Goal: Task Accomplishment & Management: Use online tool/utility

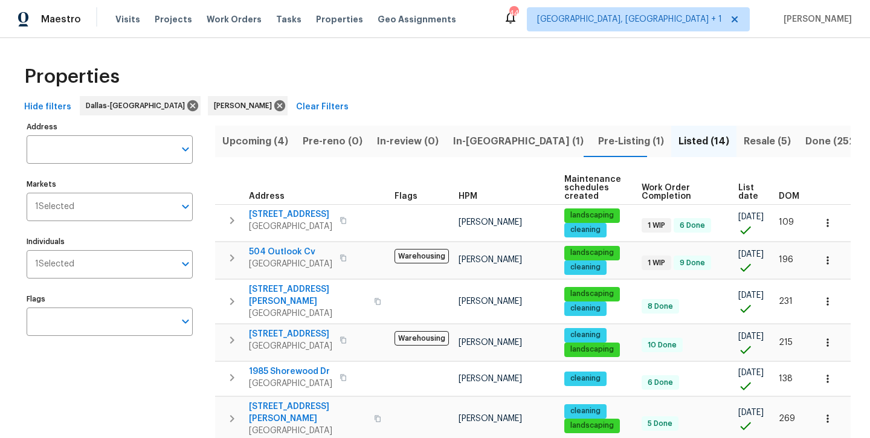
click at [470, 146] on span "In-reno (1)" at bounding box center [518, 141] width 131 height 17
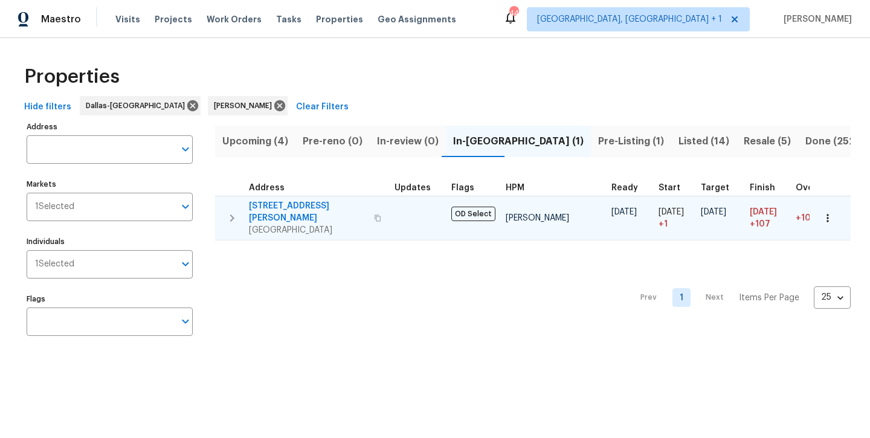
click at [291, 206] on span "2334 Hill N Dale Dr" at bounding box center [308, 212] width 118 height 24
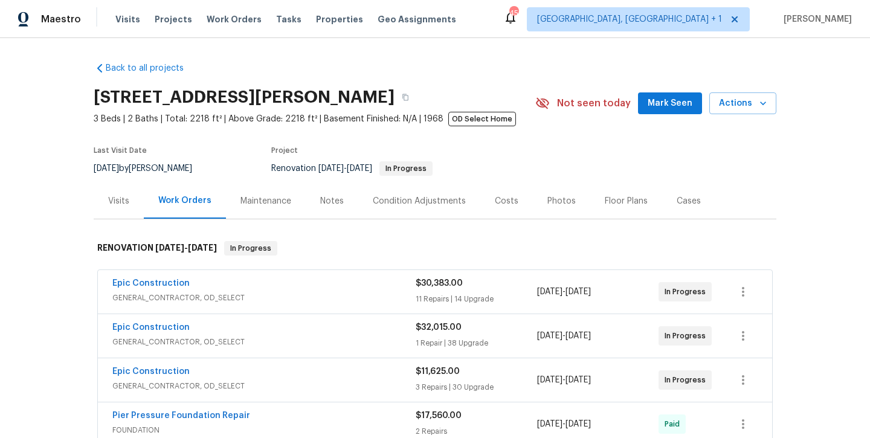
click at [681, 111] on button "Mark Seen" at bounding box center [670, 103] width 64 height 22
click at [326, 205] on div "Notes" at bounding box center [332, 201] width 24 height 12
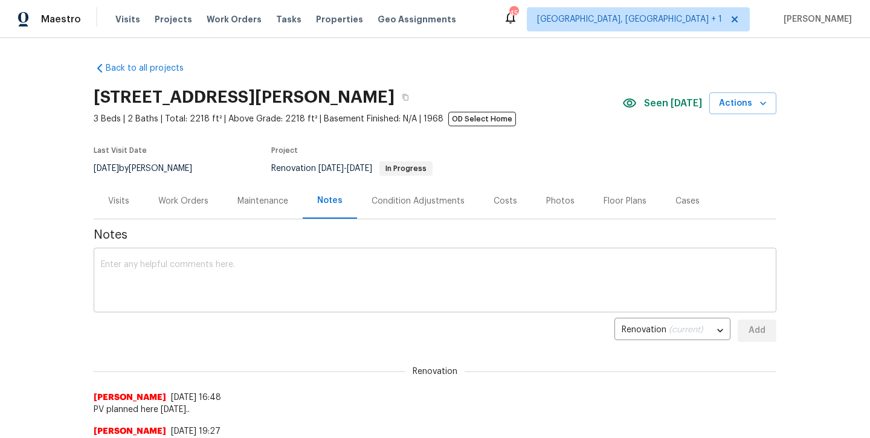
click at [257, 295] on textarea at bounding box center [435, 282] width 668 height 42
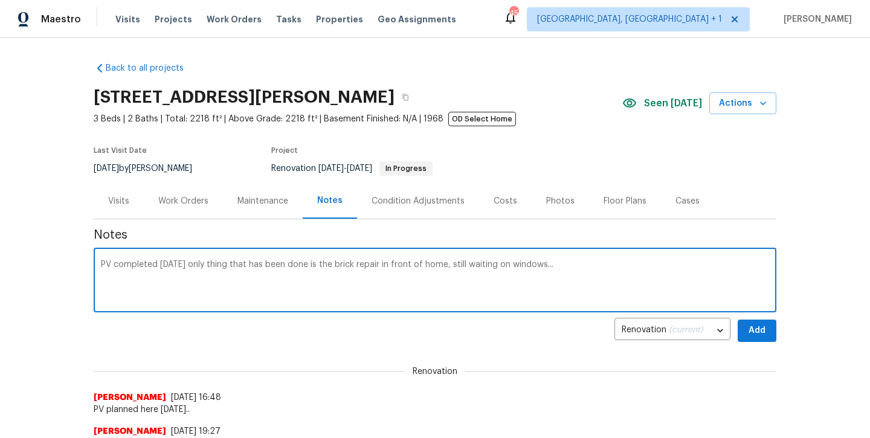
type textarea "PV completed [DATE] only thing that has been done is the brick repair in front …"
click at [749, 327] on span "Add" at bounding box center [757, 330] width 19 height 15
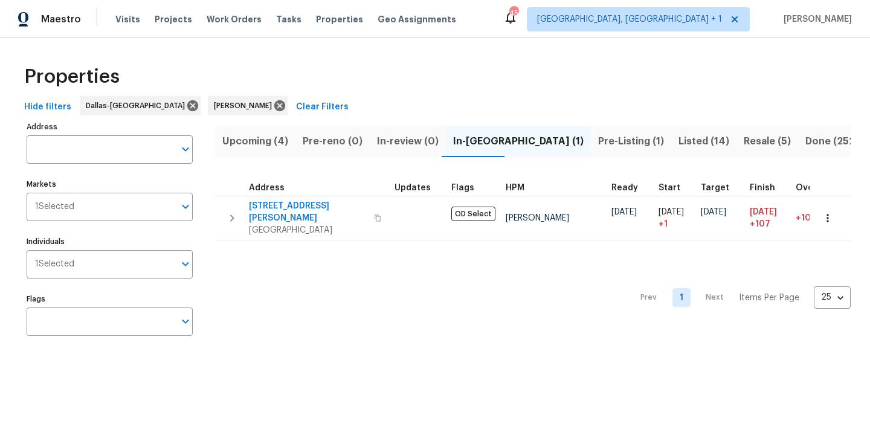
click at [679, 140] on span "Listed (14)" at bounding box center [704, 141] width 51 height 17
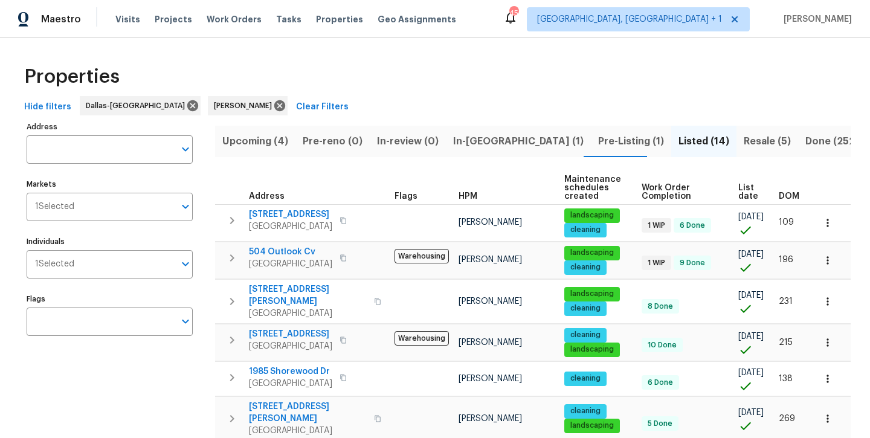
click at [259, 141] on span "Upcoming (4)" at bounding box center [255, 141] width 66 height 17
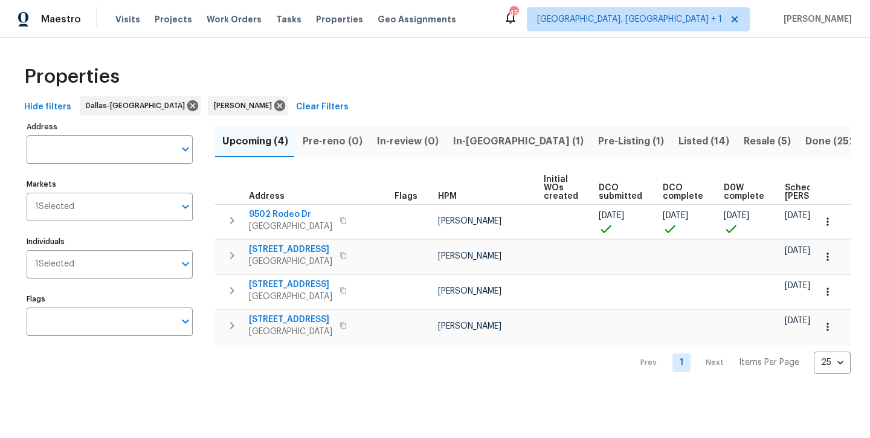
click at [679, 149] on span "Listed (14)" at bounding box center [704, 141] width 51 height 17
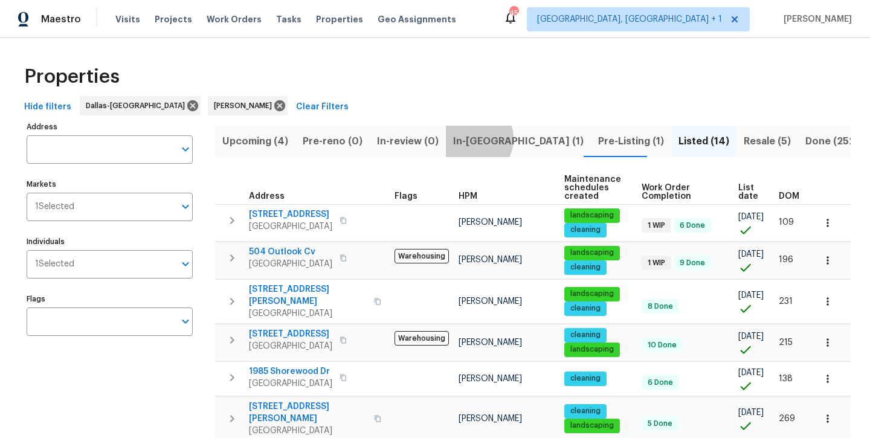
click at [468, 138] on span "In-reno (1)" at bounding box center [518, 141] width 131 height 17
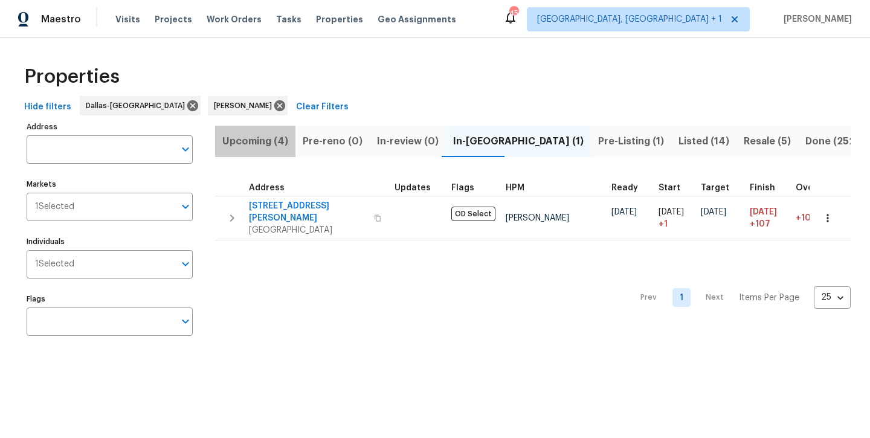
click at [256, 140] on span "Upcoming (4)" at bounding box center [255, 141] width 66 height 17
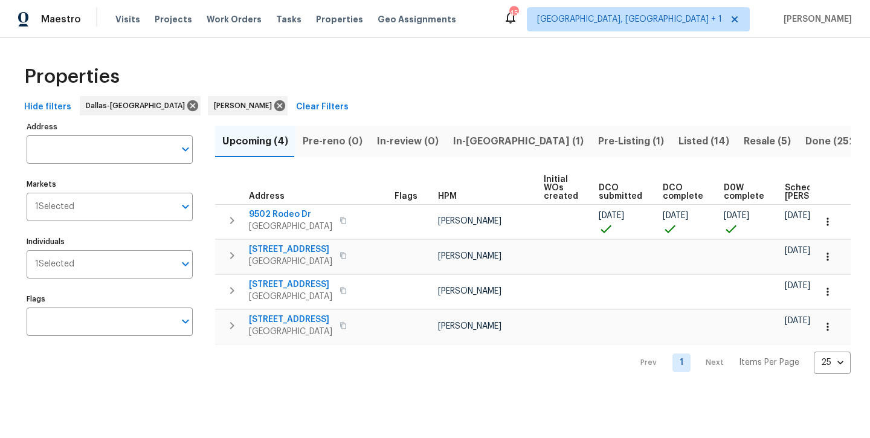
click at [679, 144] on span "Listed (14)" at bounding box center [704, 141] width 51 height 17
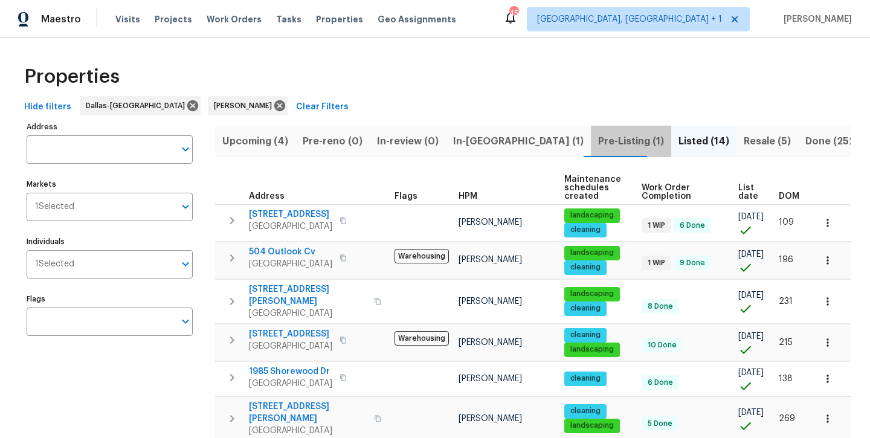
click at [598, 140] on span "Pre-Listing (1)" at bounding box center [631, 141] width 66 height 17
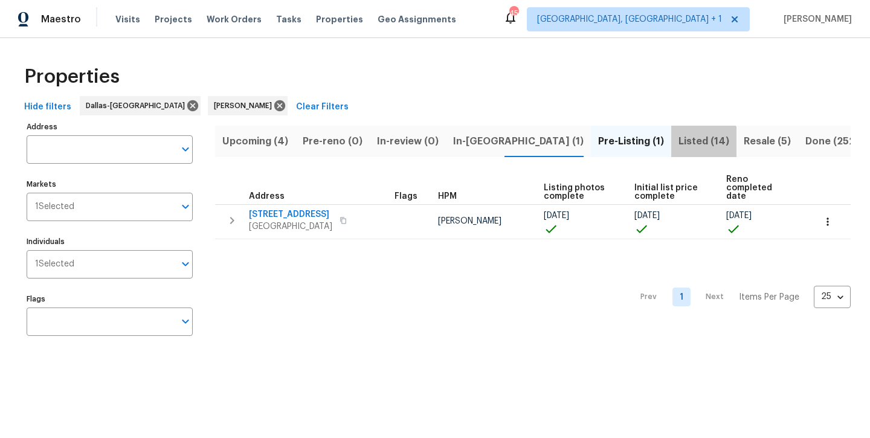
click at [679, 147] on span "Listed (14)" at bounding box center [704, 141] width 51 height 17
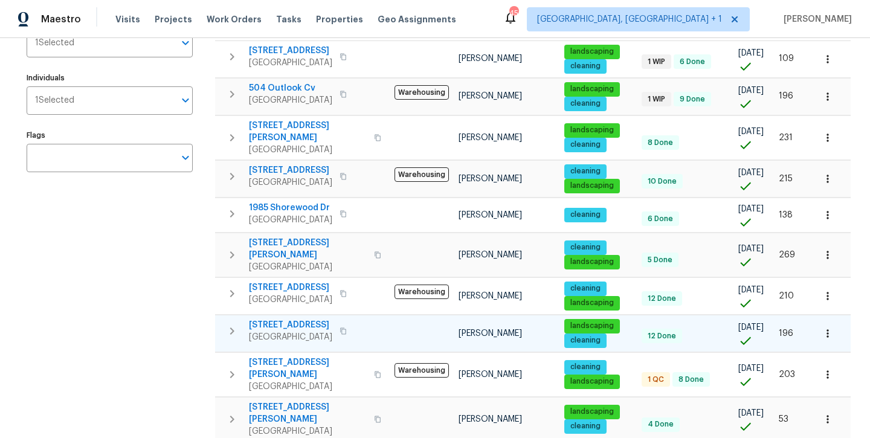
scroll to position [176, 0]
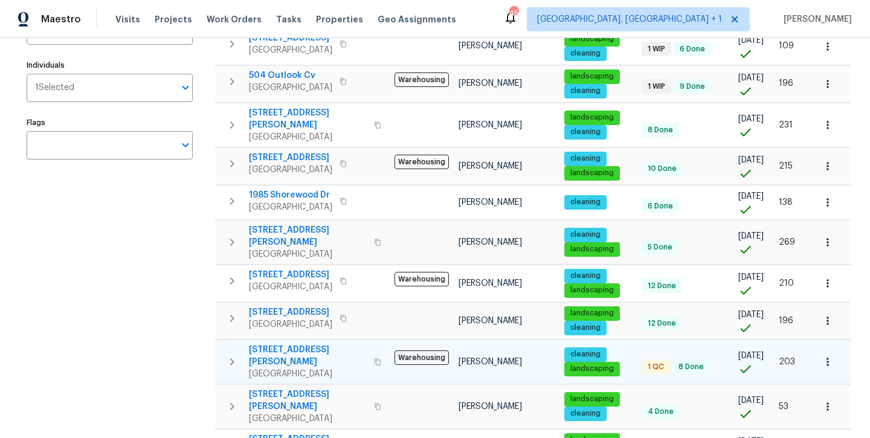
click at [277, 344] on span "3705 White Bud Ct" at bounding box center [308, 356] width 118 height 24
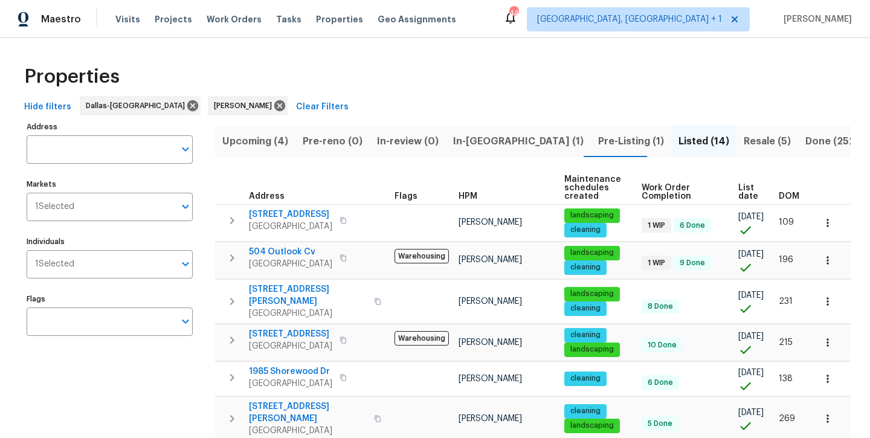
scroll to position [0, 0]
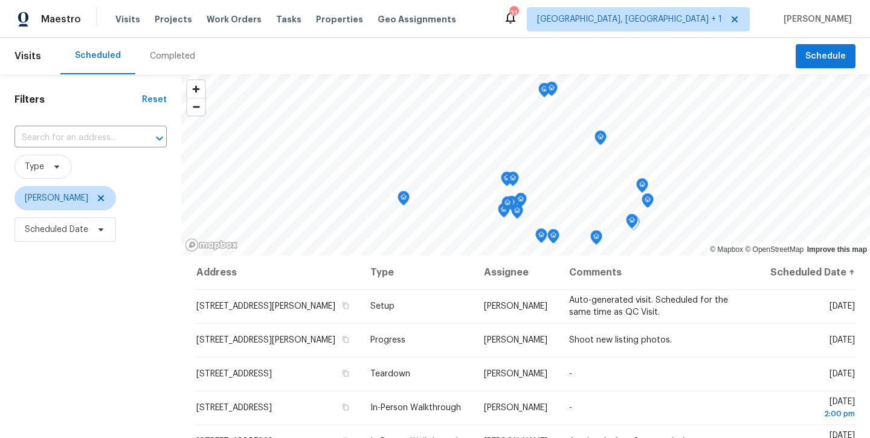
scroll to position [168, 0]
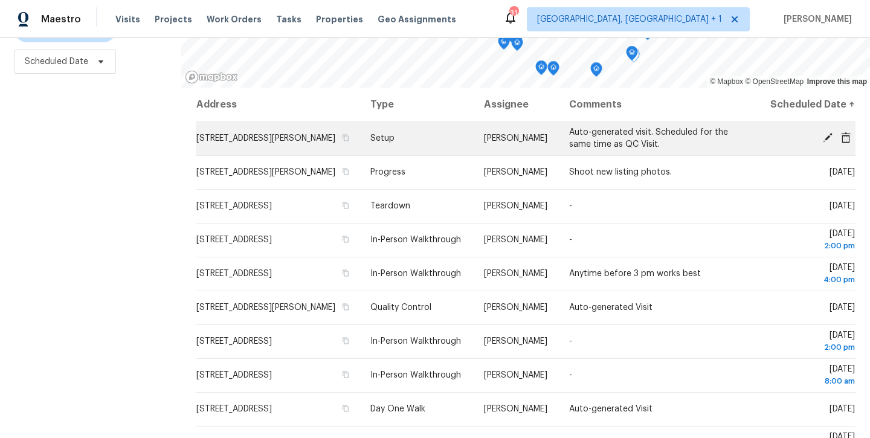
click at [828, 143] on icon at bounding box center [828, 137] width 11 height 11
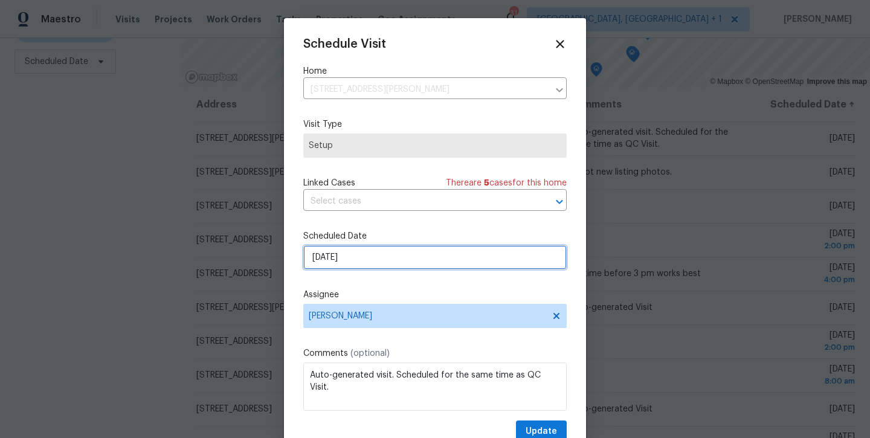
click at [398, 263] on input "[DATE]" at bounding box center [435, 257] width 264 height 24
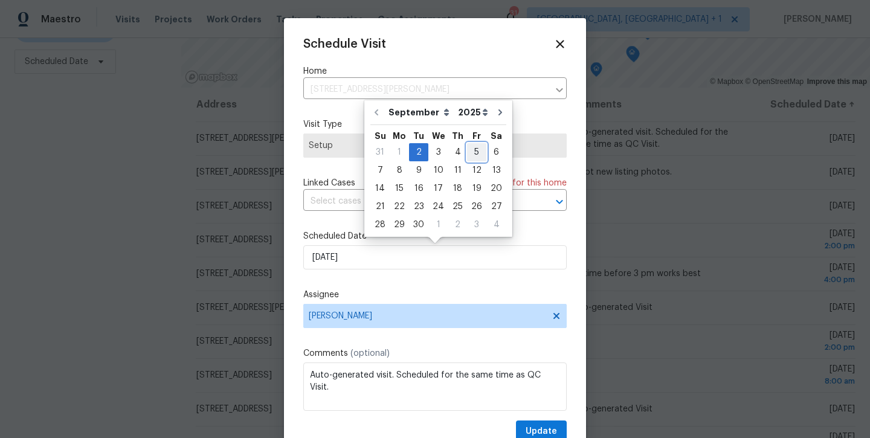
click at [471, 152] on div "5" at bounding box center [476, 152] width 19 height 17
type input "9/5/2025"
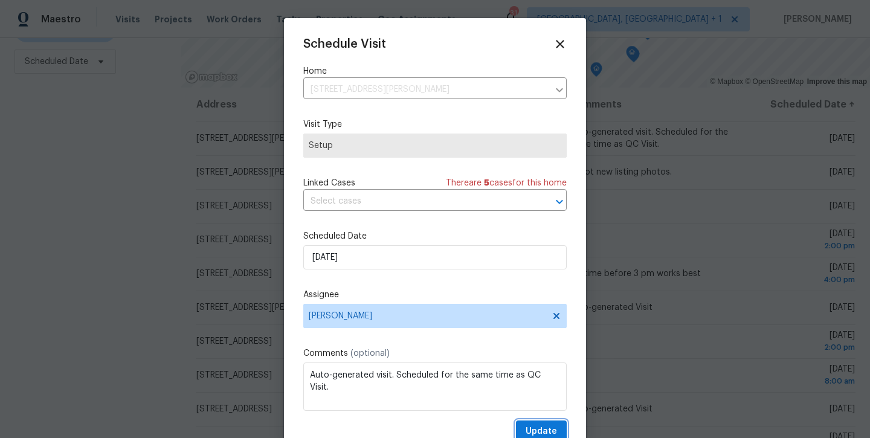
click at [540, 432] on span "Update" at bounding box center [541, 431] width 31 height 15
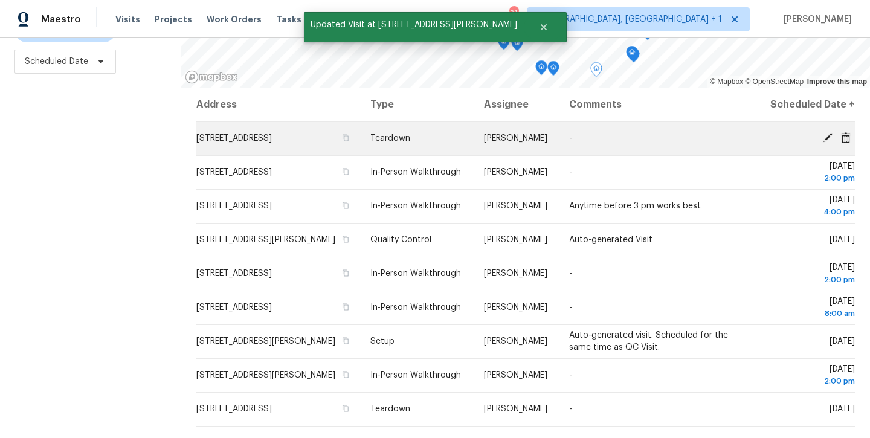
click at [826, 143] on icon at bounding box center [828, 137] width 11 height 11
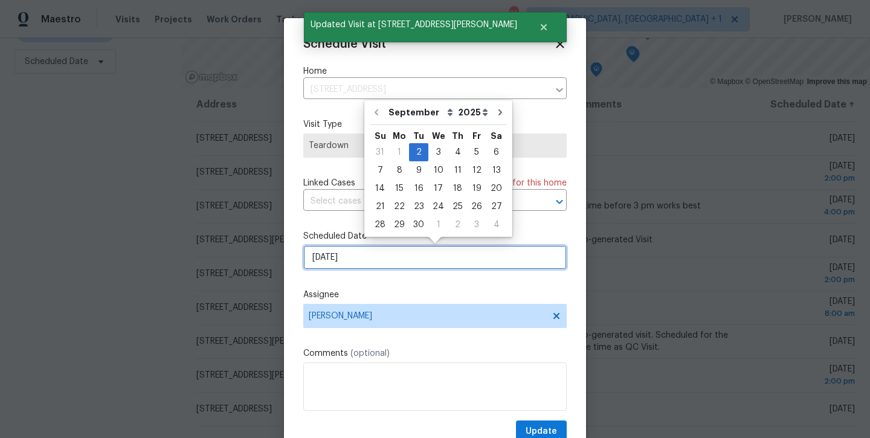
click at [461, 264] on input "9/2/2025" at bounding box center [435, 257] width 264 height 24
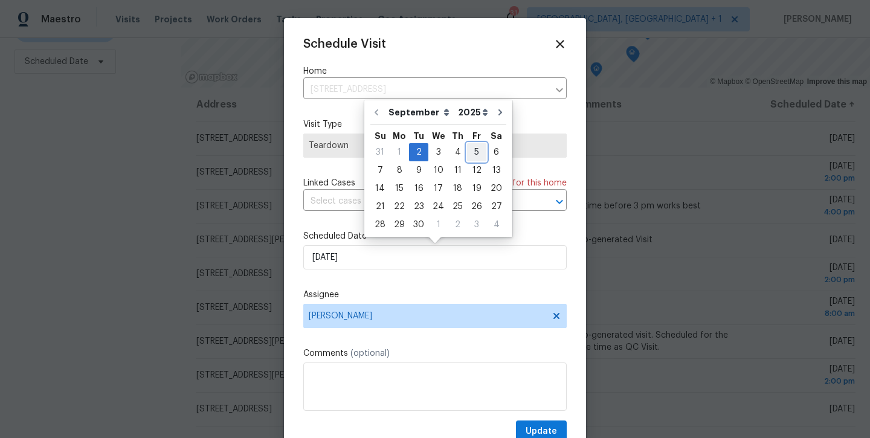
click at [470, 158] on div "5" at bounding box center [476, 152] width 19 height 17
type input "9/5/2025"
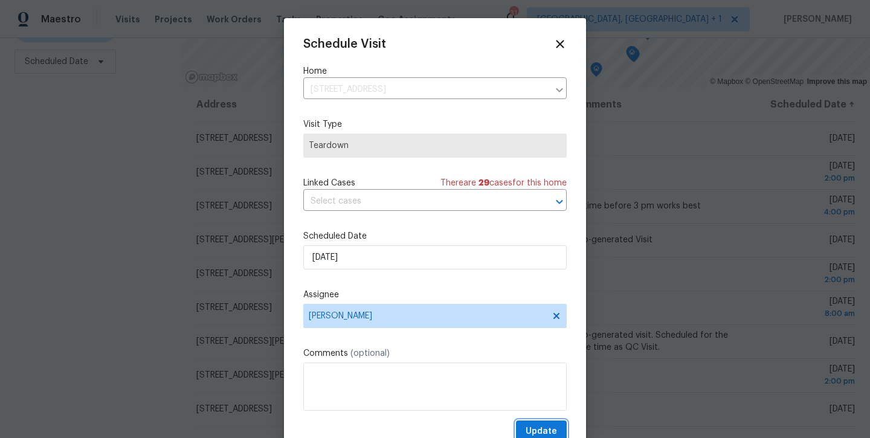
click at [541, 430] on span "Update" at bounding box center [541, 431] width 31 height 15
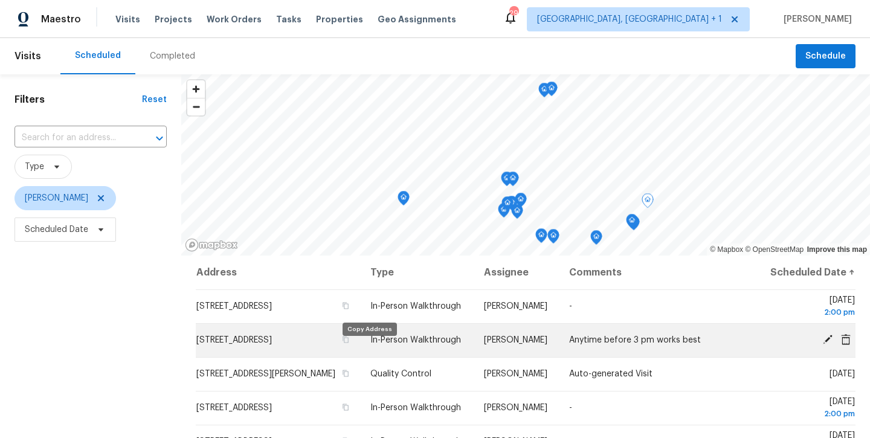
scroll to position [0, 0]
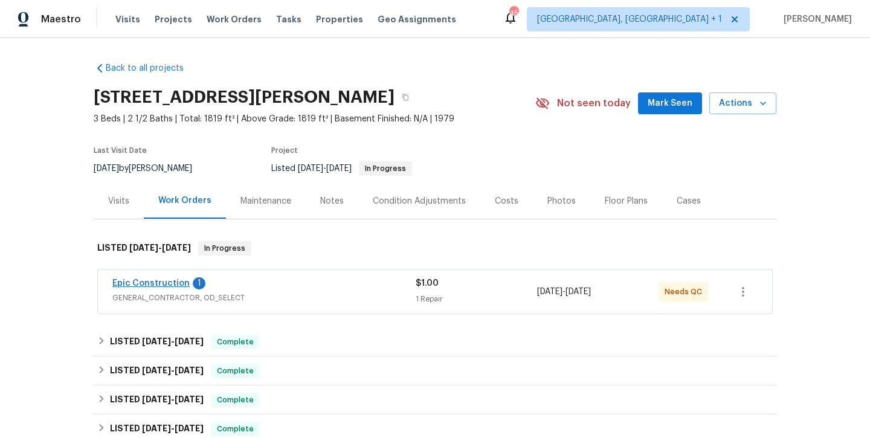
click at [154, 282] on link "Epic Construction" at bounding box center [150, 283] width 77 height 8
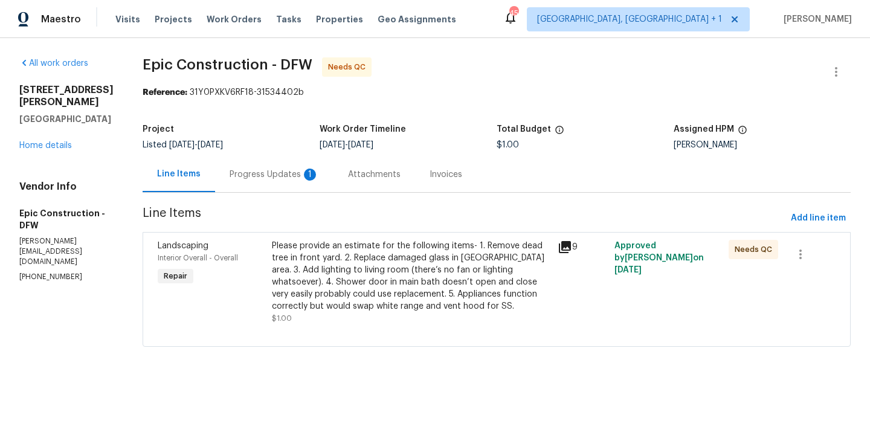
click at [387, 285] on div "Please provide an estimate for the following items- 1. Remove dead tree in fron…" at bounding box center [411, 276] width 279 height 73
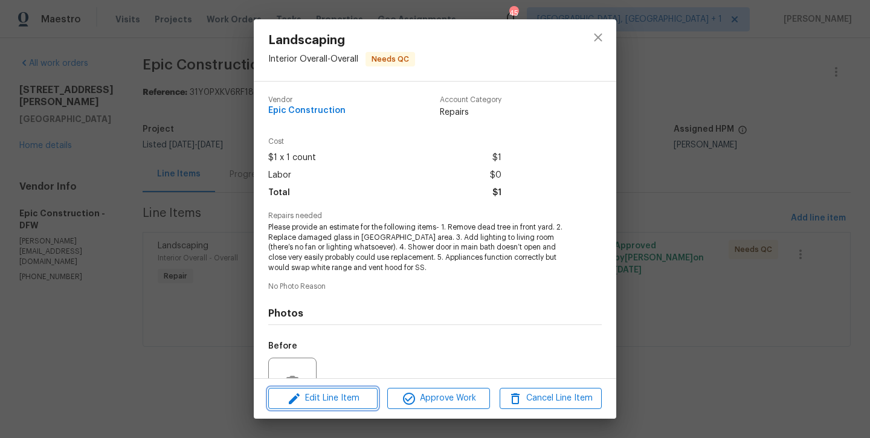
click at [333, 403] on span "Edit Line Item" at bounding box center [323, 398] width 102 height 15
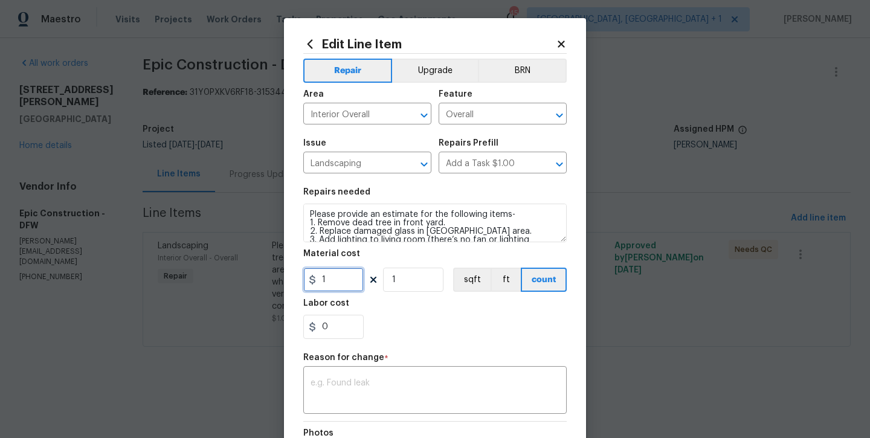
click at [345, 275] on input "1" at bounding box center [333, 280] width 60 height 24
type input "1300"
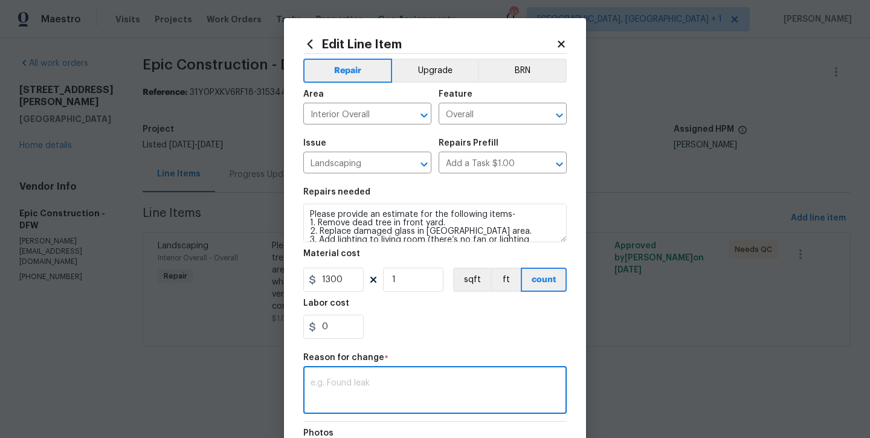
click at [347, 392] on textarea at bounding box center [435, 391] width 249 height 25
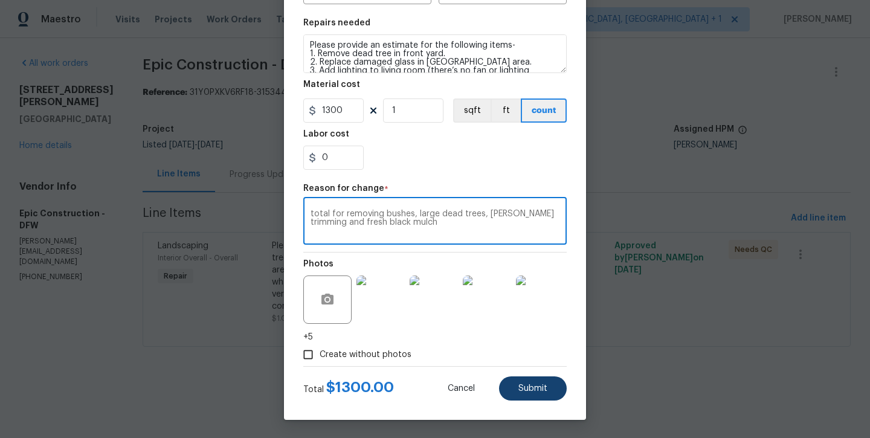
scroll to position [169, 0]
type textarea "total for removing bushes, large dead trees, bush trimming and fresh black mulch"
click at [544, 387] on span "Submit" at bounding box center [533, 388] width 29 height 9
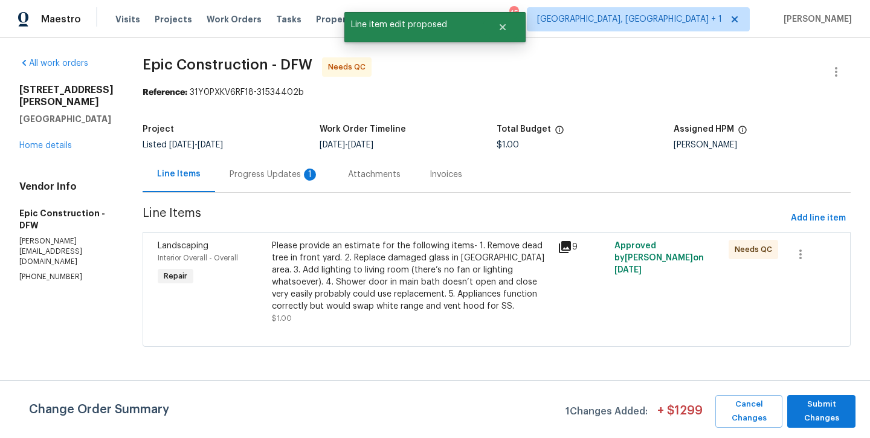
scroll to position [0, 0]
click at [820, 414] on span "Submit Changes" at bounding box center [822, 412] width 56 height 28
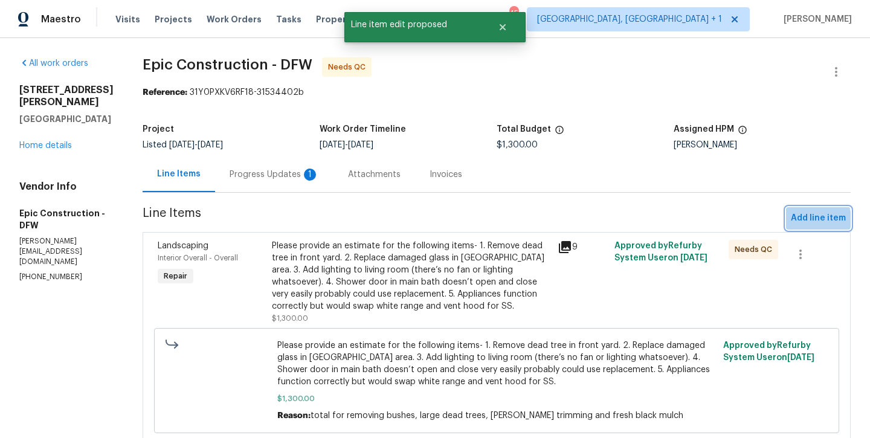
click at [809, 220] on span "Add line item" at bounding box center [818, 218] width 55 height 15
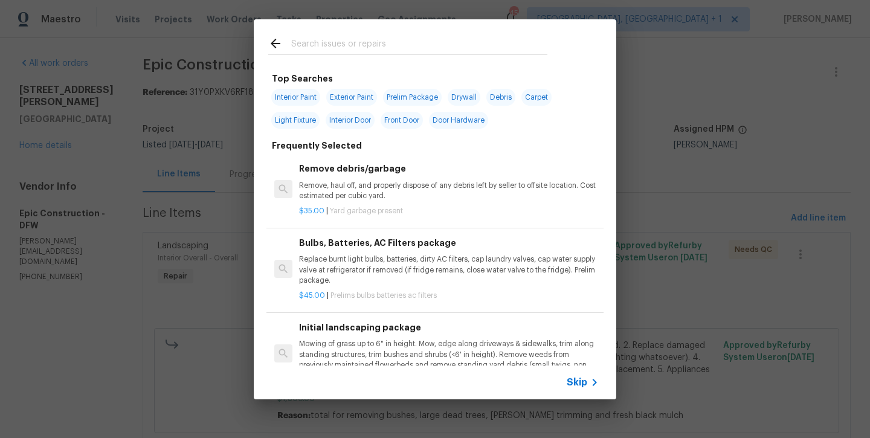
click at [348, 48] on input "text" at bounding box center [419, 45] width 256 height 18
type input "w"
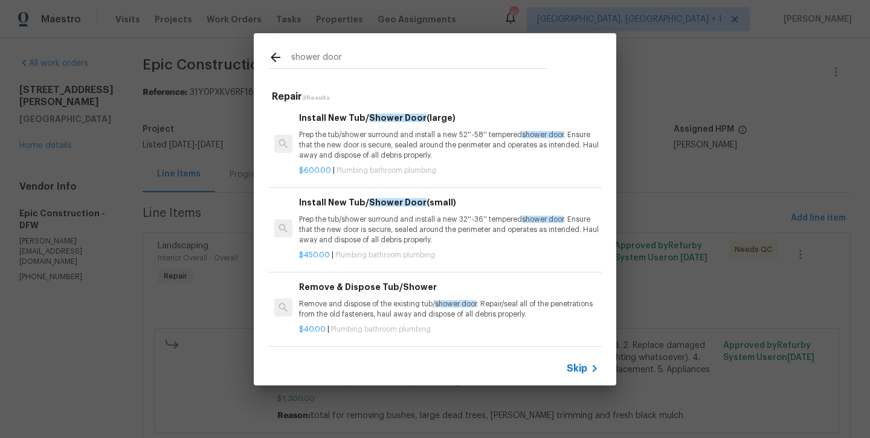
scroll to position [2, 0]
type input "shower door"
click at [369, 166] on p "$600.00 | Plumbing bathroom plumbing" at bounding box center [449, 171] width 300 height 10
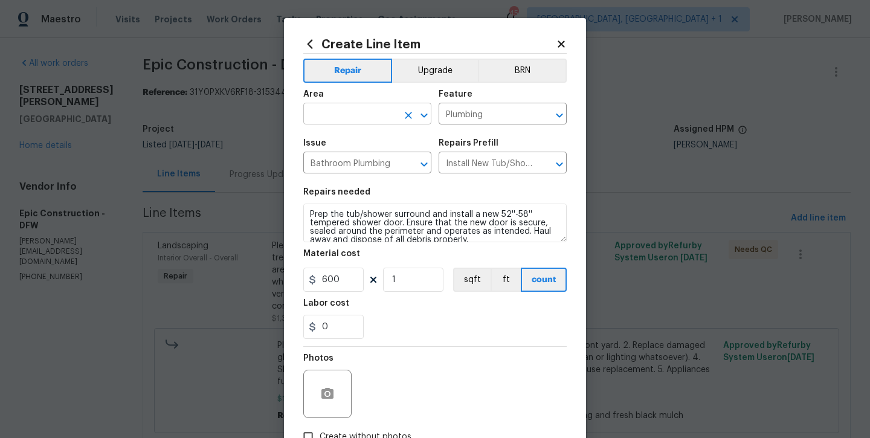
click at [345, 109] on input "text" at bounding box center [350, 115] width 94 height 19
click at [338, 163] on li "Main Bathroom" at bounding box center [367, 162] width 128 height 20
type input "Main Bathroom"
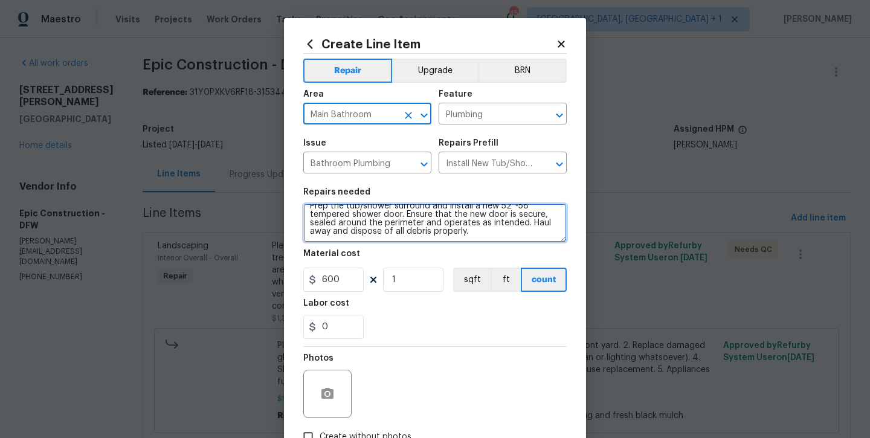
click at [483, 236] on textarea "Prep the tub/shower surround and install a new 52''-58'' tempered shower door. …" at bounding box center [435, 223] width 264 height 39
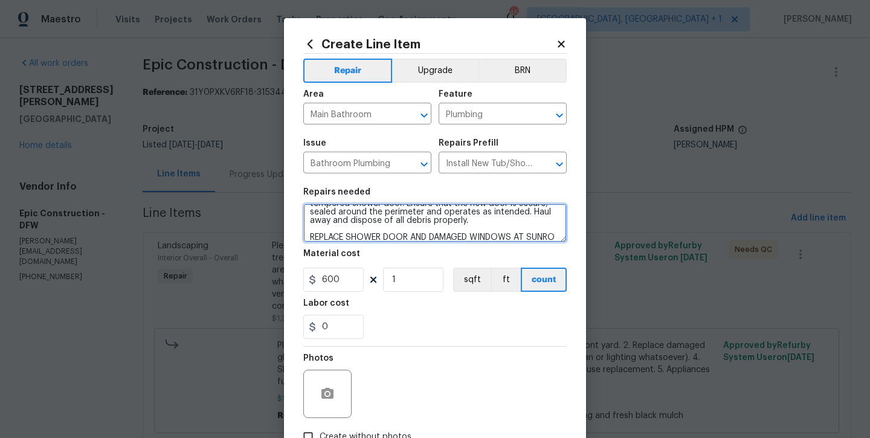
scroll to position [34, 0]
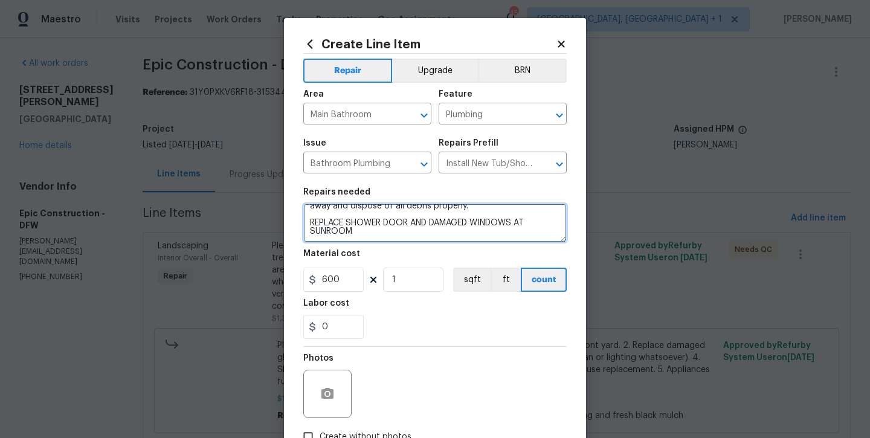
type textarea "Prep the tub/shower surround and install a new 52''-58'' tempered shower door. …"
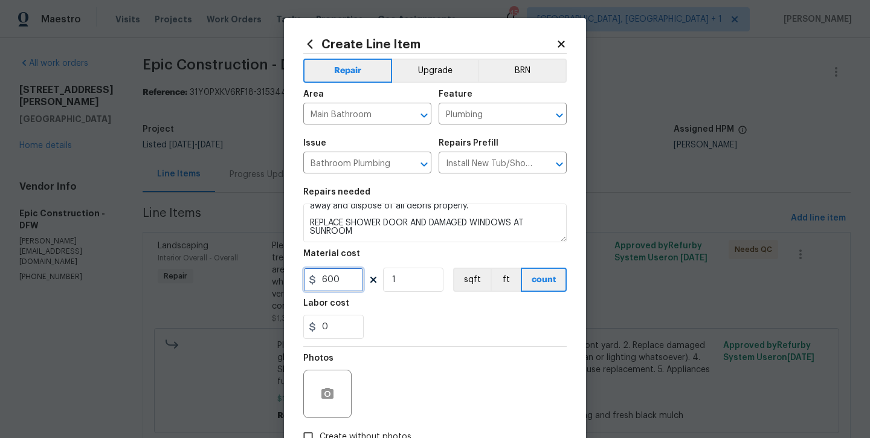
click at [336, 279] on input "600" at bounding box center [333, 280] width 60 height 24
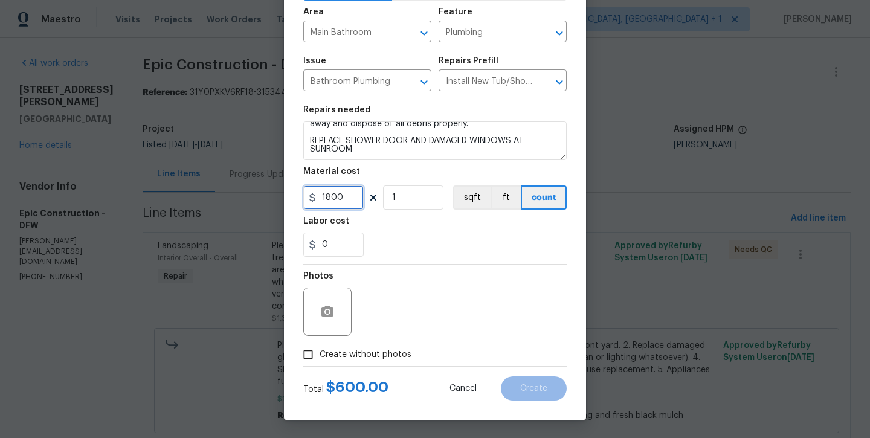
scroll to position [82, 0]
type input "1800"
click at [389, 366] on label "Create without photos" at bounding box center [354, 354] width 115 height 23
click at [320, 366] on input "Create without photos" at bounding box center [308, 354] width 23 height 23
click at [392, 343] on label "Create without photos" at bounding box center [354, 354] width 115 height 23
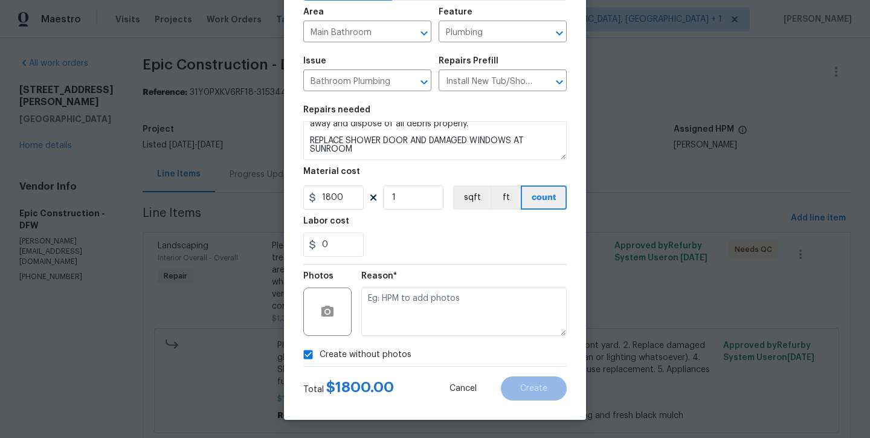
click at [320, 343] on input "Create without photos" at bounding box center [308, 354] width 23 height 23
click at [383, 360] on span "Create without photos" at bounding box center [366, 355] width 92 height 13
click at [320, 360] on input "Create without photos" at bounding box center [308, 354] width 23 height 23
checkbox input "true"
click at [415, 300] on textarea at bounding box center [464, 312] width 206 height 48
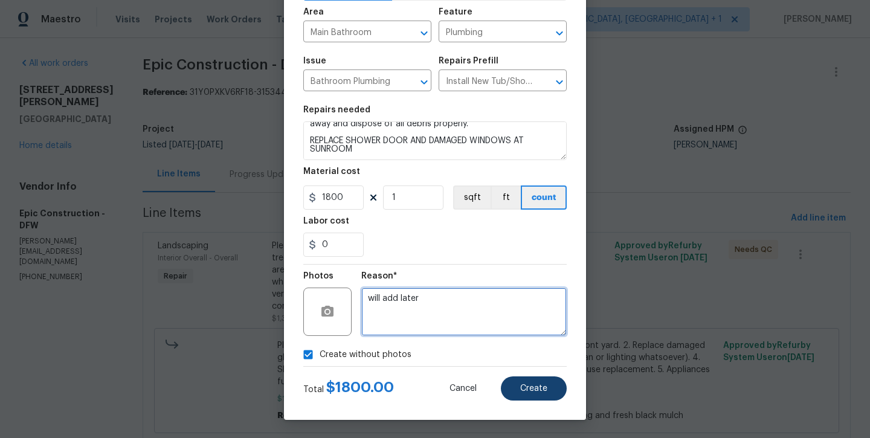
type textarea "will add later"
click at [534, 380] on button "Create" at bounding box center [534, 389] width 66 height 24
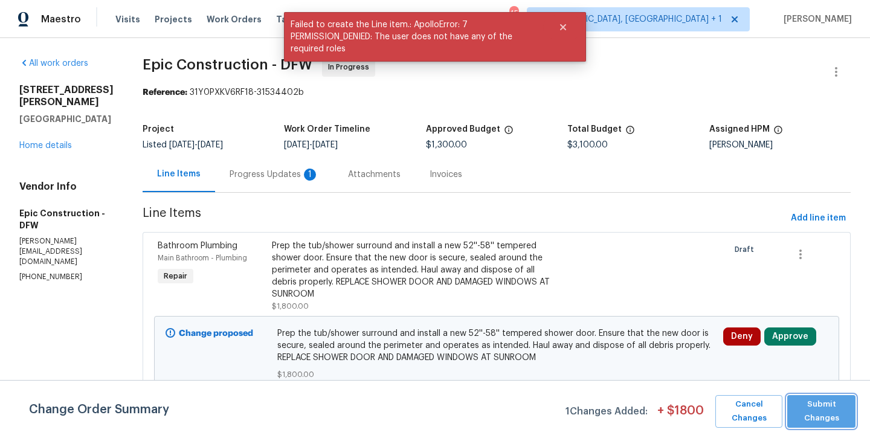
click at [816, 414] on span "Submit Changes" at bounding box center [822, 412] width 56 height 28
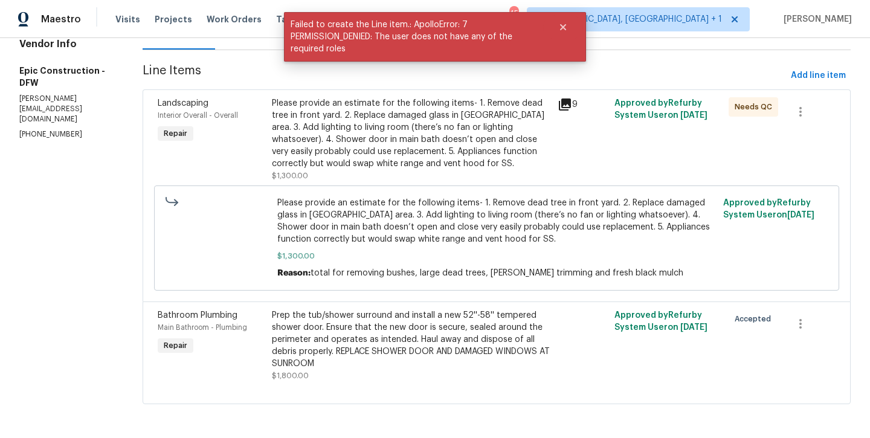
scroll to position [143, 0]
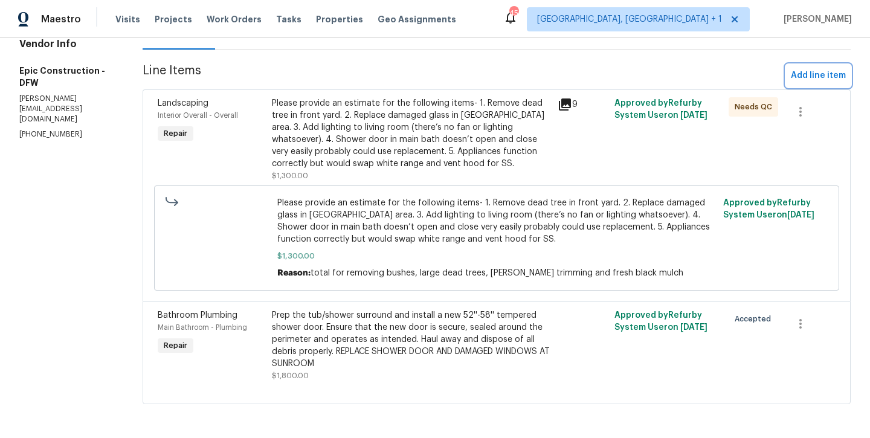
click at [814, 71] on span "Add line item" at bounding box center [818, 75] width 55 height 15
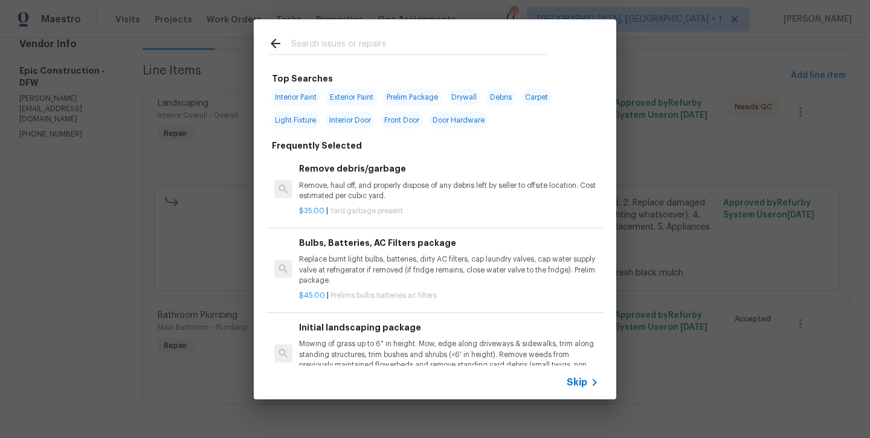
click at [363, 44] on input "text" at bounding box center [419, 45] width 256 height 18
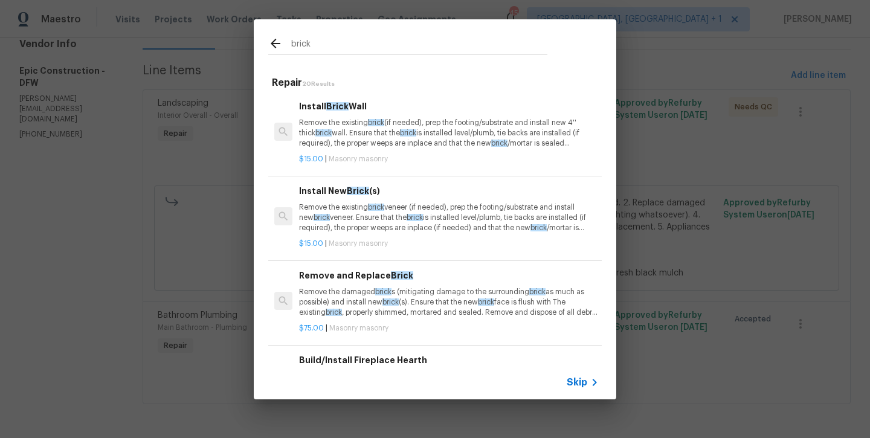
type input "brick"
click at [359, 215] on p "Remove the existing brick veneer (if needed), prep the footing/substrate and in…" at bounding box center [449, 217] width 300 height 31
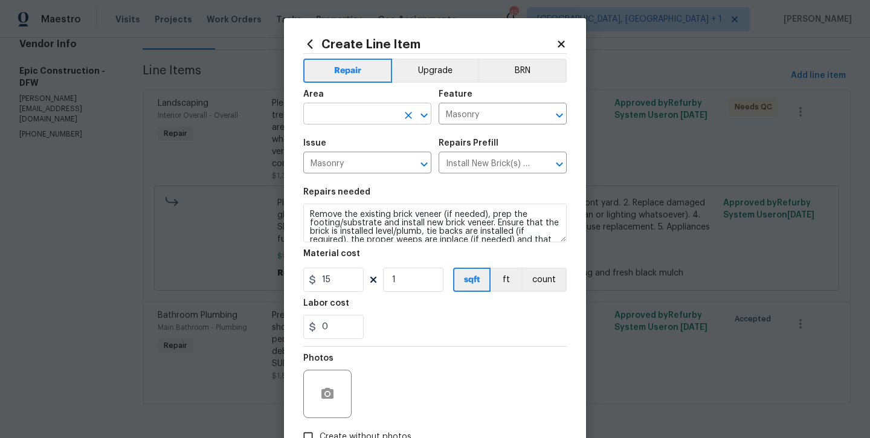
click at [373, 112] on input "text" at bounding box center [350, 115] width 94 height 19
click at [369, 157] on li "Exterior Overall" at bounding box center [367, 162] width 128 height 20
type input "Exterior Overall"
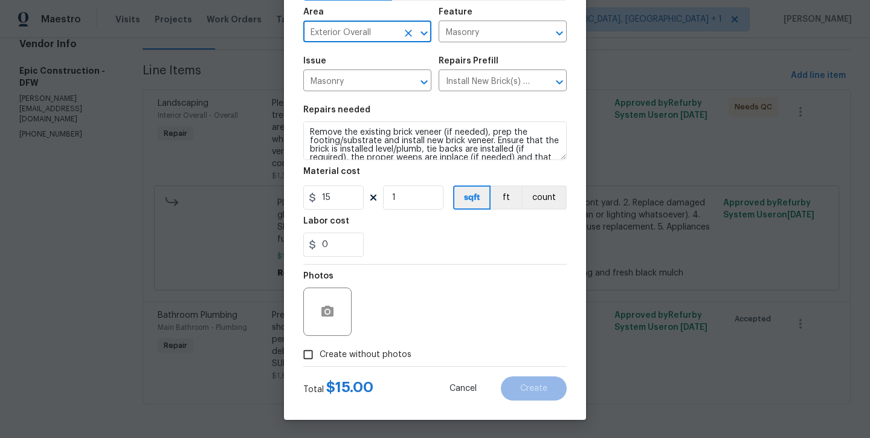
scroll to position [82, 0]
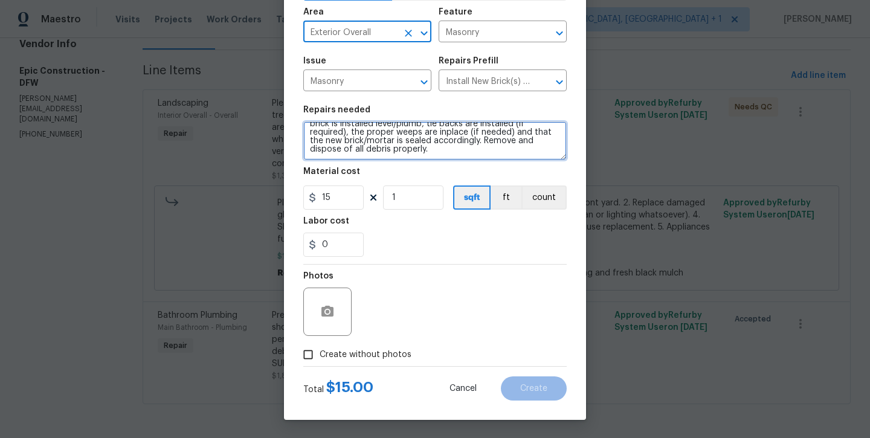
click at [477, 154] on textarea "Remove the existing brick veneer (if needed), prep the footing/substrate and in…" at bounding box center [435, 140] width 264 height 39
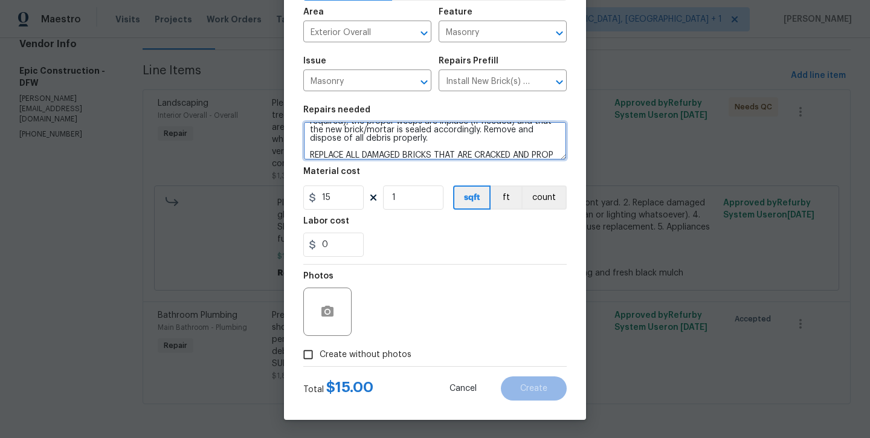
scroll to position [51, 0]
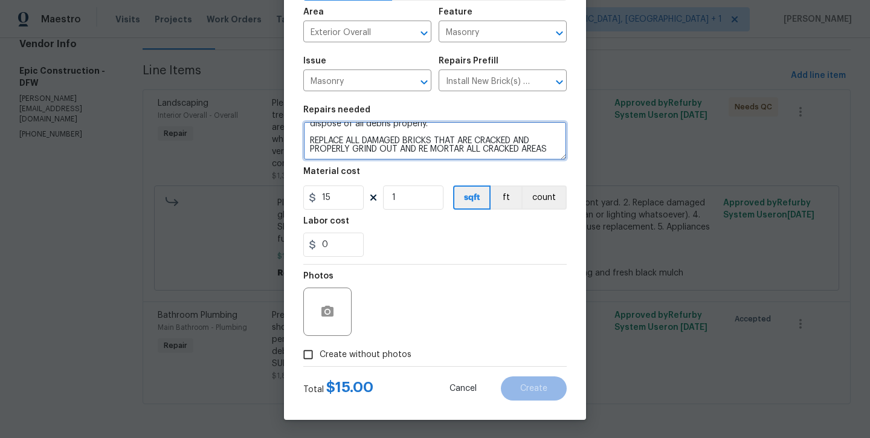
type textarea "Remove the existing brick veneer (if needed), prep the footing/substrate and in…"
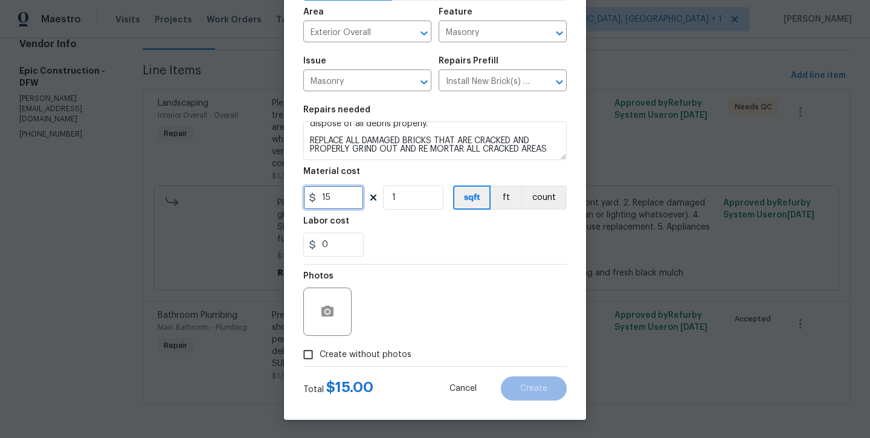
click at [354, 200] on input "15" at bounding box center [333, 198] width 60 height 24
type input "2100"
click at [353, 346] on label "Create without photos" at bounding box center [354, 354] width 115 height 23
click at [320, 346] on input "Create without photos" at bounding box center [308, 354] width 23 height 23
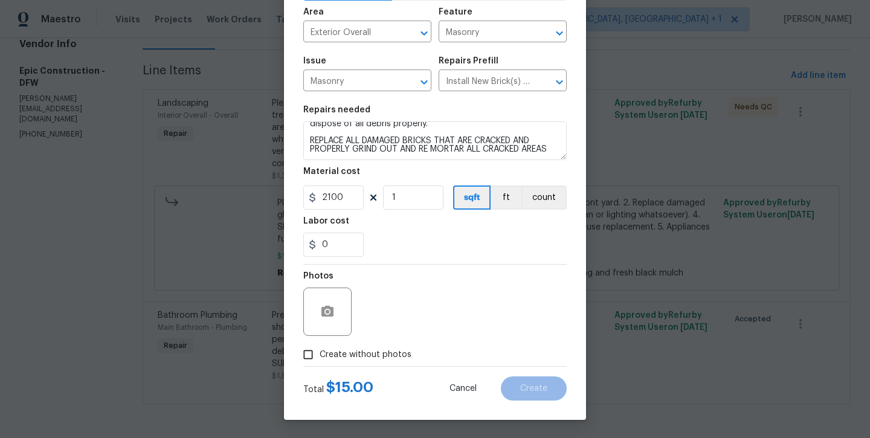
checkbox input "true"
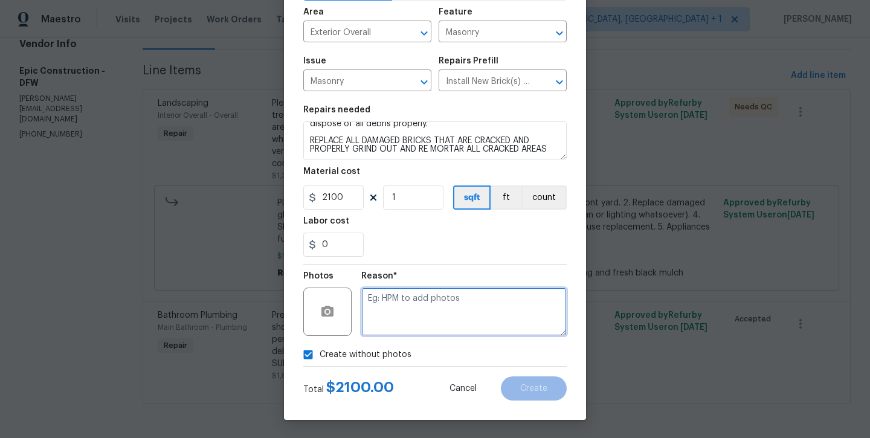
click at [414, 304] on textarea at bounding box center [464, 312] width 206 height 48
type textarea "wil add later"
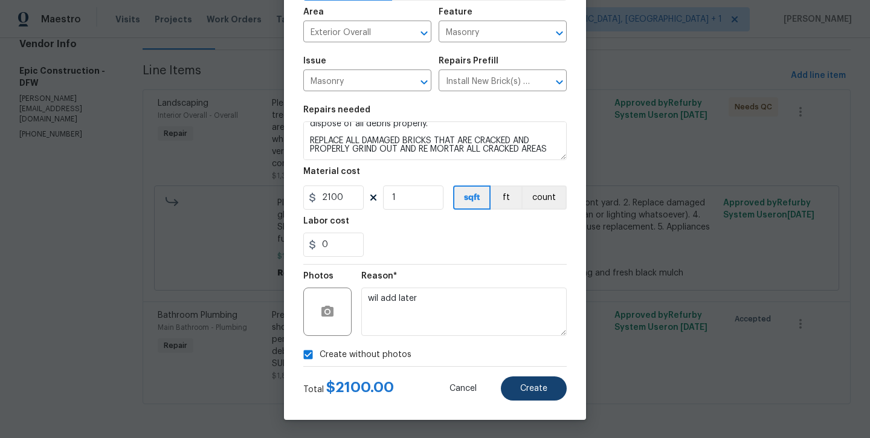
click at [534, 399] on button "Create" at bounding box center [534, 389] width 66 height 24
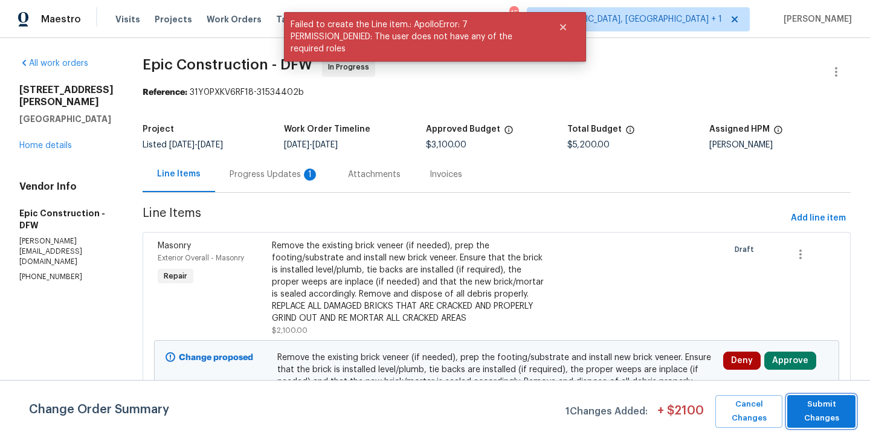
click at [827, 413] on span "Submit Changes" at bounding box center [822, 412] width 56 height 28
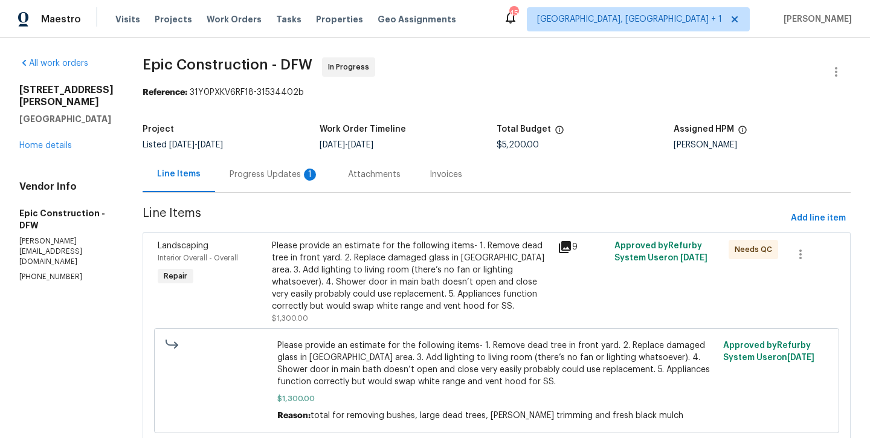
click at [20, 152] on div "3705 White Bud Ct Flower Mound, TX 75028 Home details" at bounding box center [66, 118] width 94 height 68
click at [40, 150] on link "Home details" at bounding box center [45, 145] width 53 height 8
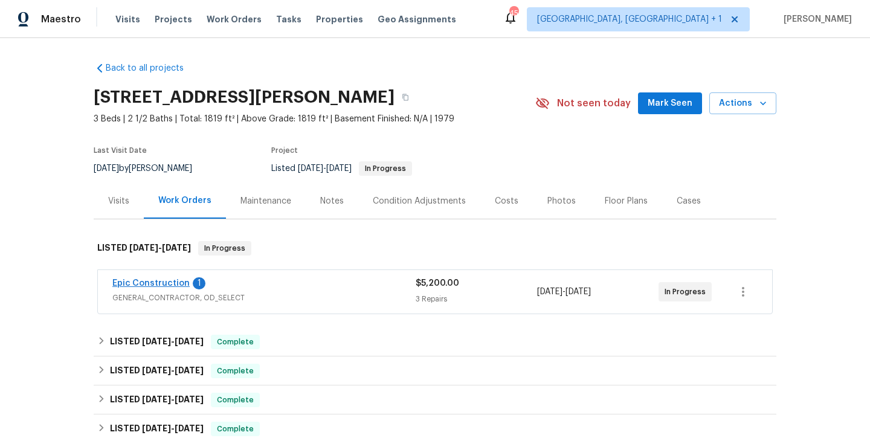
click at [160, 285] on link "Epic Construction" at bounding box center [150, 283] width 77 height 8
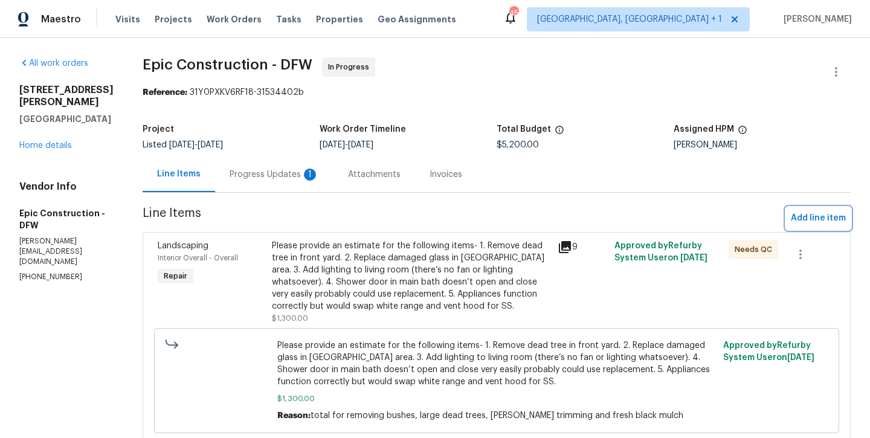
click at [810, 228] on button "Add line item" at bounding box center [818, 218] width 65 height 22
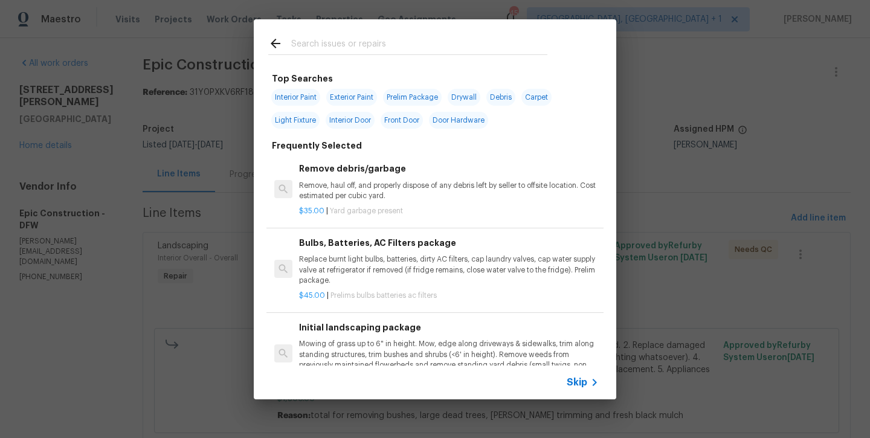
click at [336, 48] on input "text" at bounding box center [419, 45] width 256 height 18
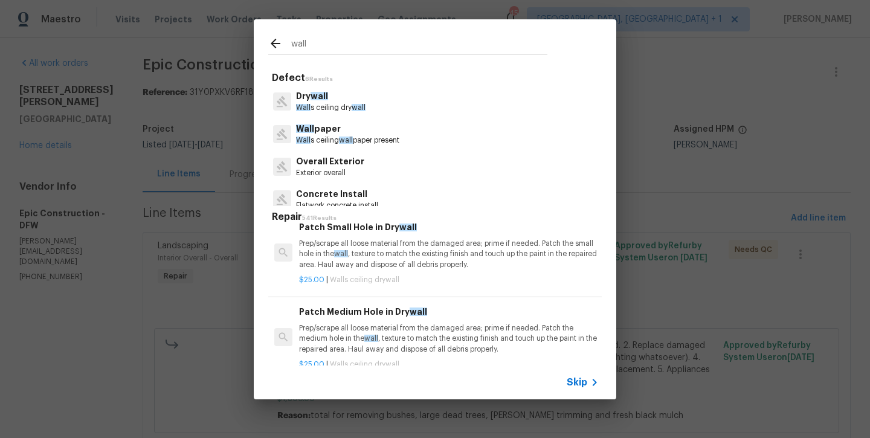
scroll to position [161, 0]
type input "wall"
click at [324, 104] on p "Wall s ceiling dry wall" at bounding box center [331, 108] width 70 height 10
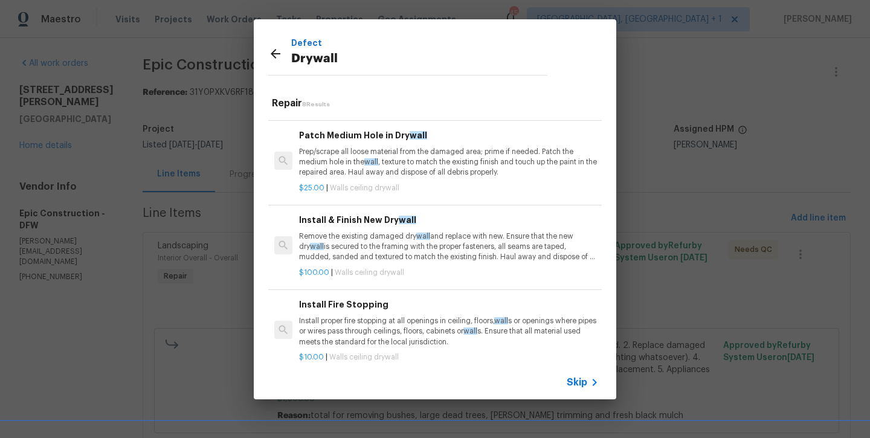
click at [351, 233] on p "Remove the existing damaged dry wall and replace with new. Ensure that the new …" at bounding box center [449, 246] width 300 height 31
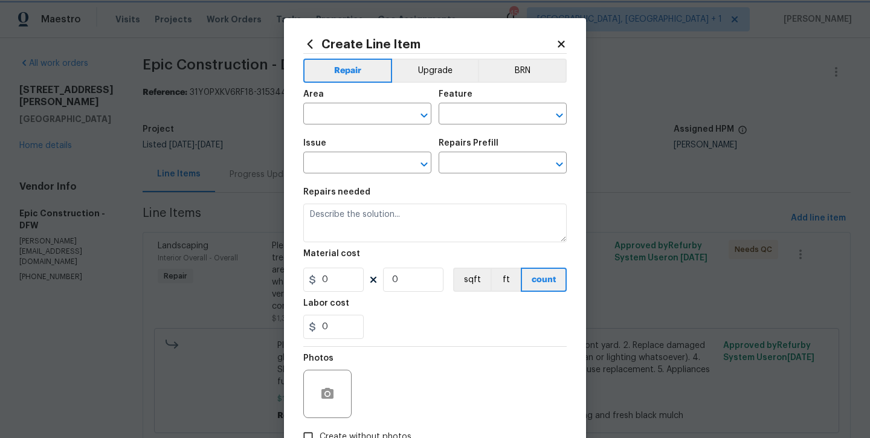
type input "Walls and Ceiling"
type input "Drywall"
type input "Install & Finish New Drywall $100.00"
type textarea "Remove the existing damaged drywall and replace with new. Ensure that the new d…"
type input "100"
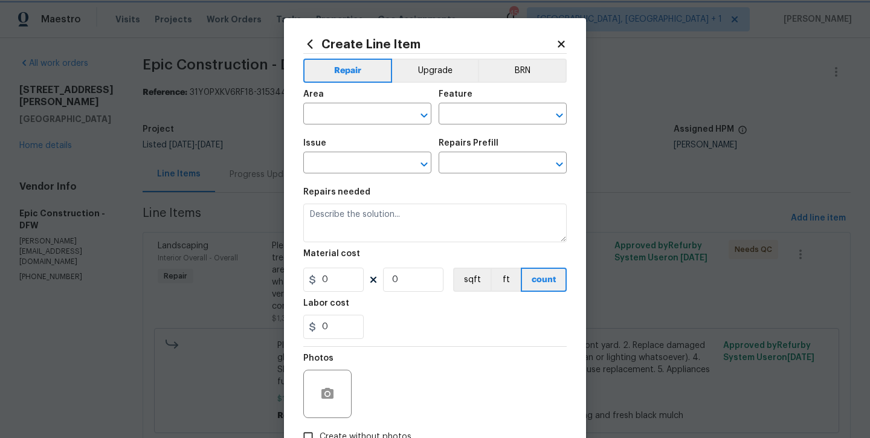
type input "1"
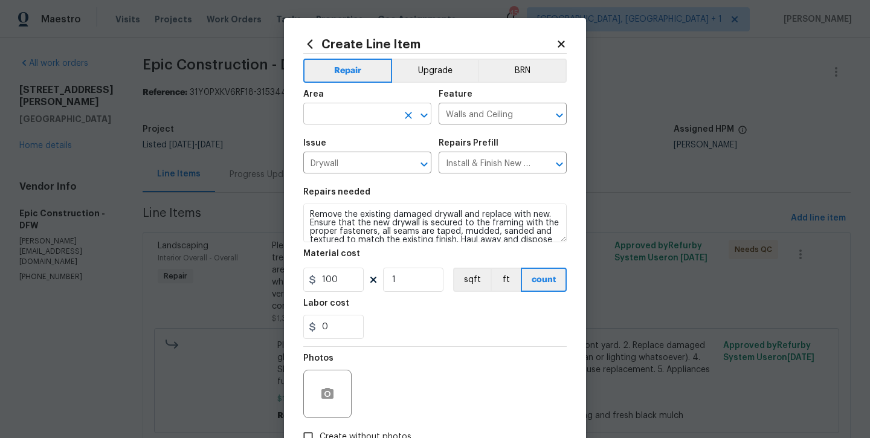
click at [354, 118] on input "text" at bounding box center [350, 115] width 94 height 19
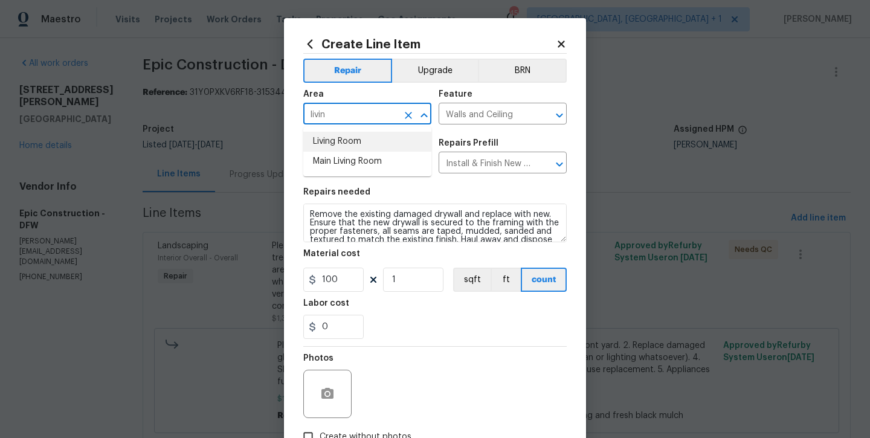
click at [350, 137] on li "Living Room" at bounding box center [367, 142] width 128 height 20
type input "Living Room"
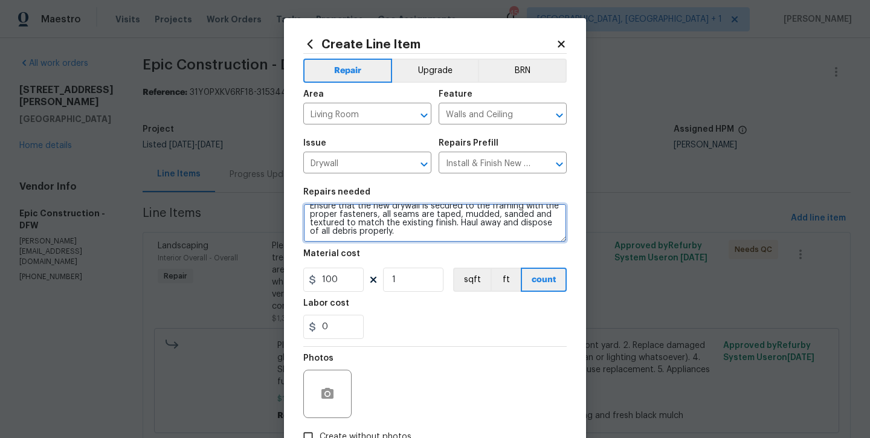
click at [422, 235] on textarea "Remove the existing damaged drywall and replace with new. Ensure that the new d…" at bounding box center [435, 223] width 264 height 39
type textarea "Remove the existing damaged drywall and replace with new. Ensure that the new d…"
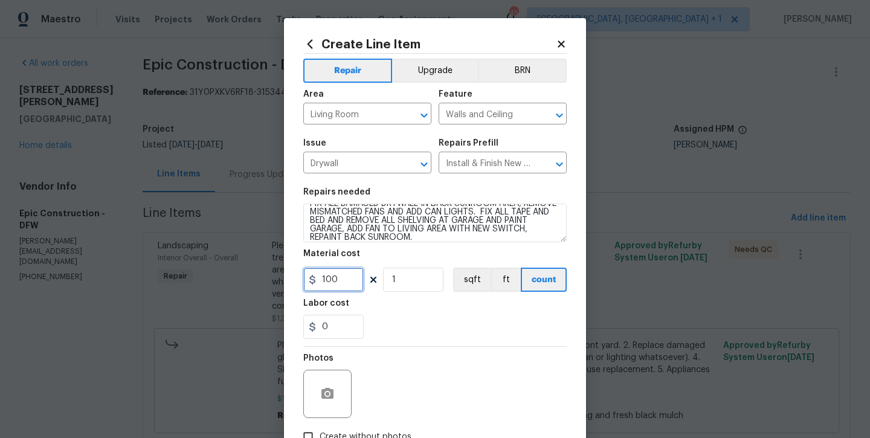
click at [339, 277] on input "100" at bounding box center [333, 280] width 60 height 24
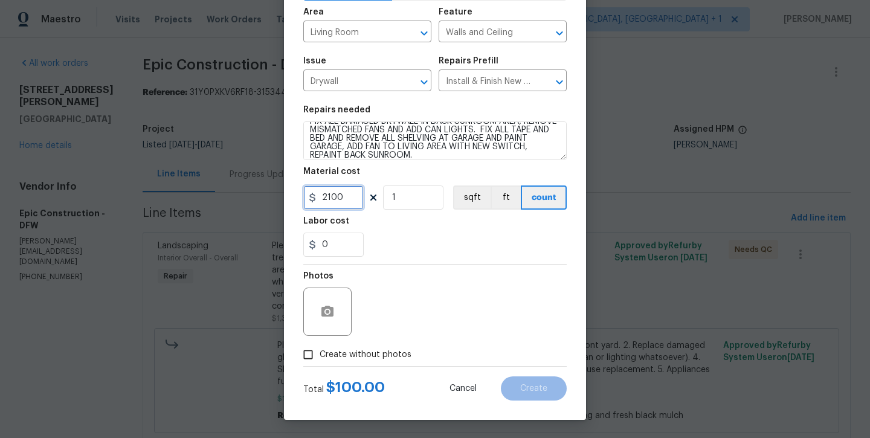
scroll to position [82, 0]
type input "2100"
click at [343, 351] on span "Create without photos" at bounding box center [366, 355] width 92 height 13
click at [320, 351] on input "Create without photos" at bounding box center [308, 354] width 23 height 23
checkbox input "true"
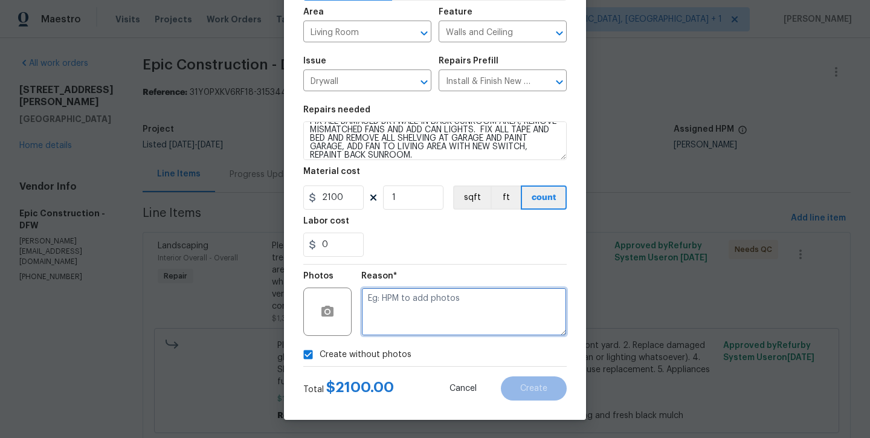
click at [386, 316] on textarea at bounding box center [464, 312] width 206 height 48
type textarea "will add later"
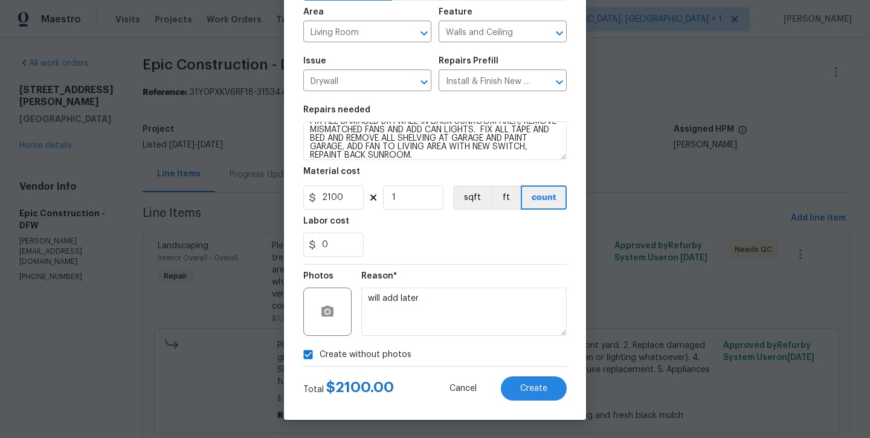
click at [521, 401] on div "Create Line Item Repair Upgrade BRN Area Living Room ​ Feature Walls and Ceilin…" at bounding box center [435, 178] width 302 height 484
click at [520, 395] on button "Create" at bounding box center [534, 389] width 66 height 24
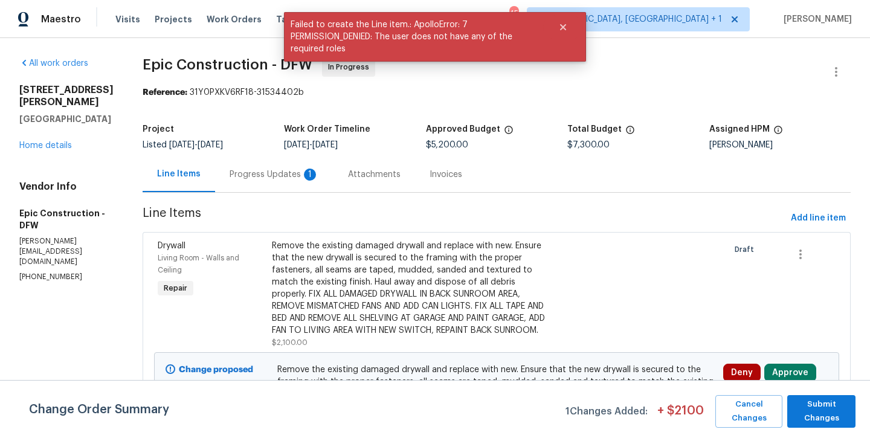
click at [366, 309] on div "Remove the existing damaged drywall and replace with new. Ensure that the new d…" at bounding box center [411, 288] width 279 height 97
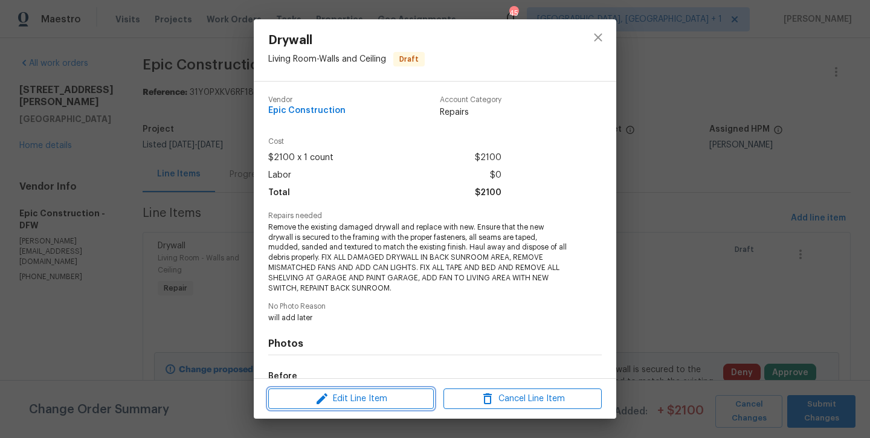
click at [345, 400] on span "Edit Line Item" at bounding box center [351, 399] width 158 height 15
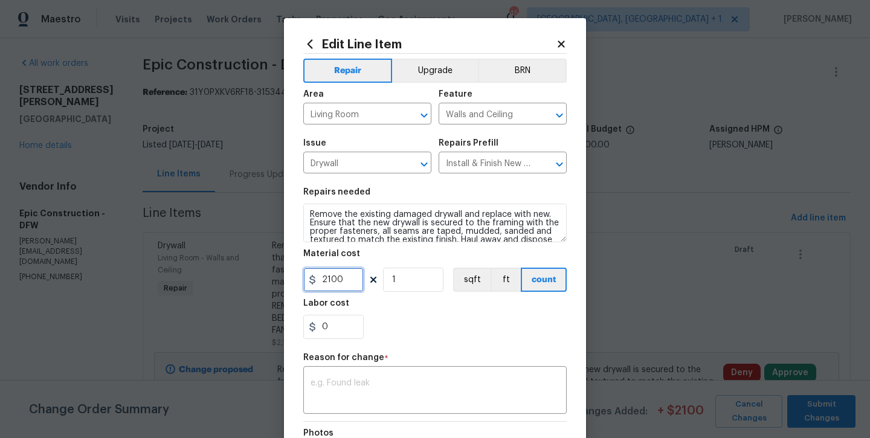
click at [349, 283] on input "2100" at bounding box center [333, 280] width 60 height 24
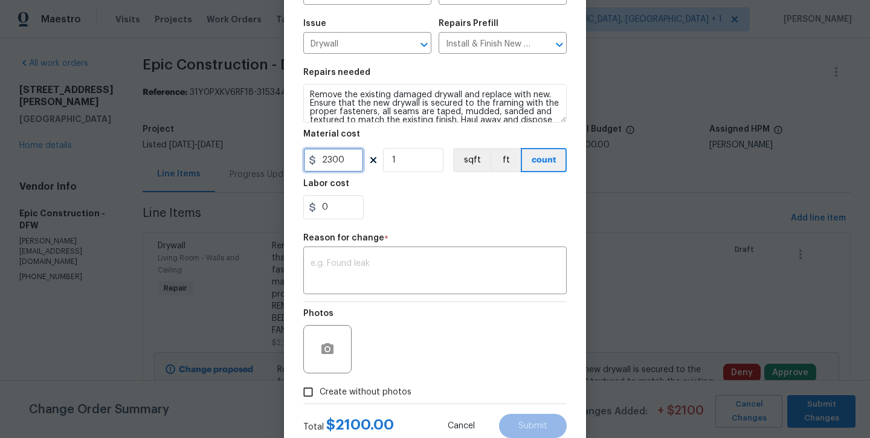
scroll to position [143, 0]
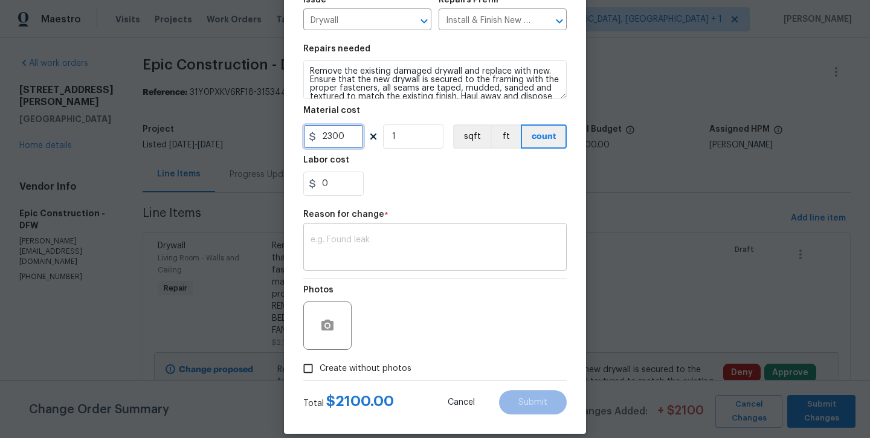
type input "2300"
click at [401, 264] on div "x ​" at bounding box center [435, 248] width 264 height 45
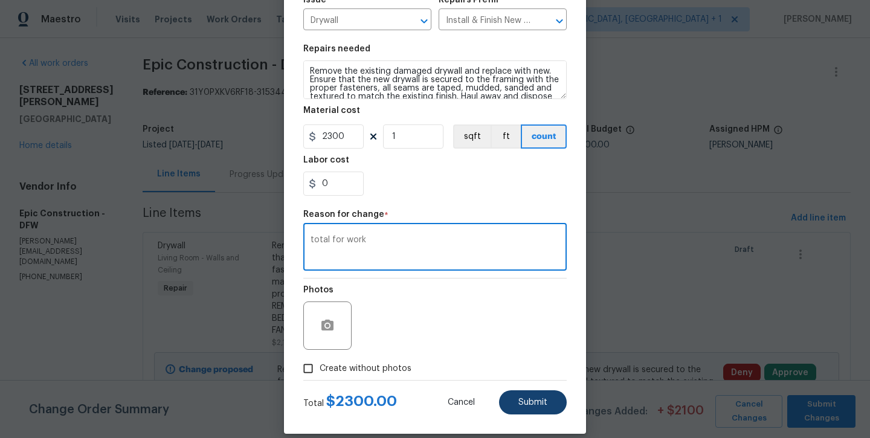
type textarea "total for work"
click at [533, 398] on span "Submit" at bounding box center [533, 402] width 29 height 9
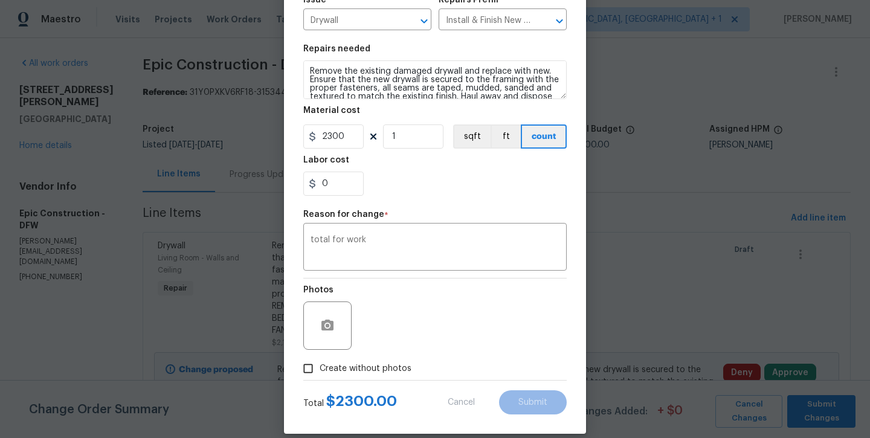
type input "2100"
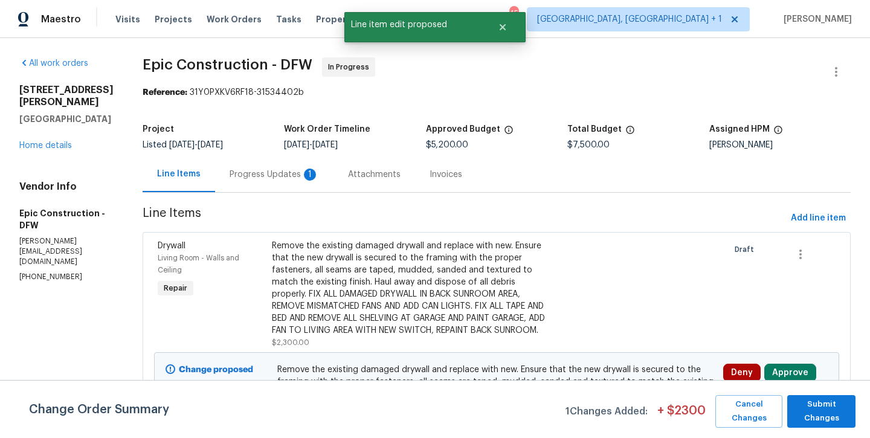
scroll to position [0, 0]
click at [841, 410] on span "Submit Changes" at bounding box center [822, 412] width 56 height 28
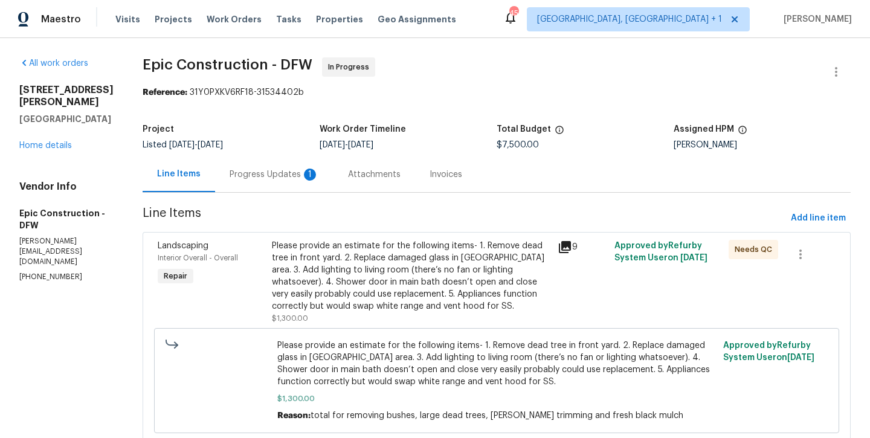
click at [230, 174] on div "Progress Updates 1" at bounding box center [274, 175] width 89 height 12
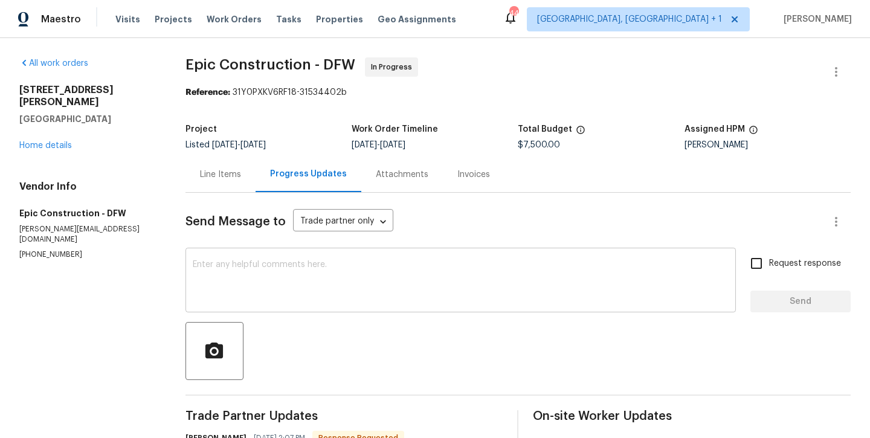
click at [297, 264] on textarea at bounding box center [461, 282] width 536 height 42
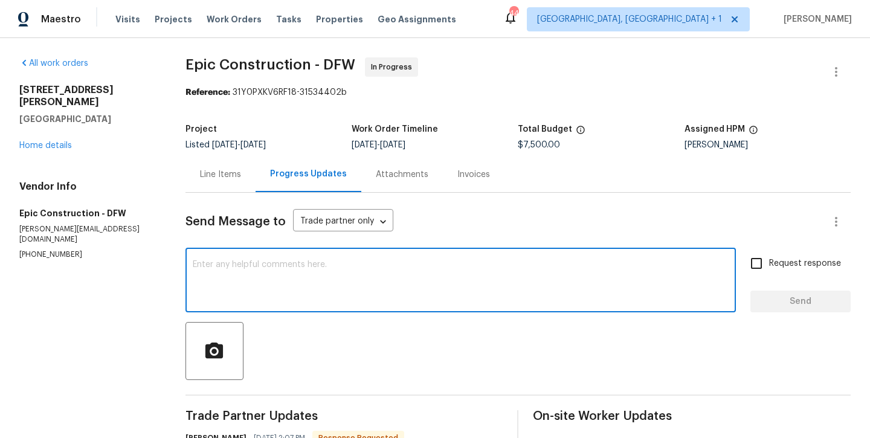
click at [296, 265] on textarea at bounding box center [461, 282] width 536 height 42
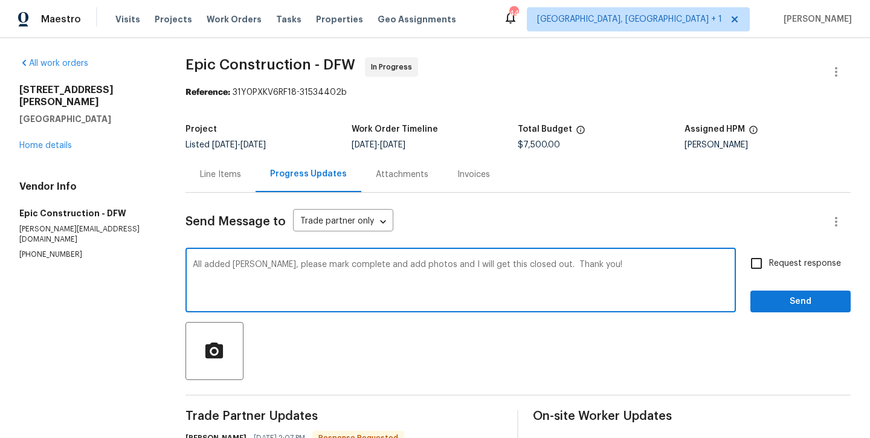
type textarea "All added Kris, please mark complete and add photos and I will get this closed …"
click at [797, 270] on span "Request response" at bounding box center [805, 263] width 72 height 13
click at [769, 270] on input "Request response" at bounding box center [756, 263] width 25 height 25
checkbox input "true"
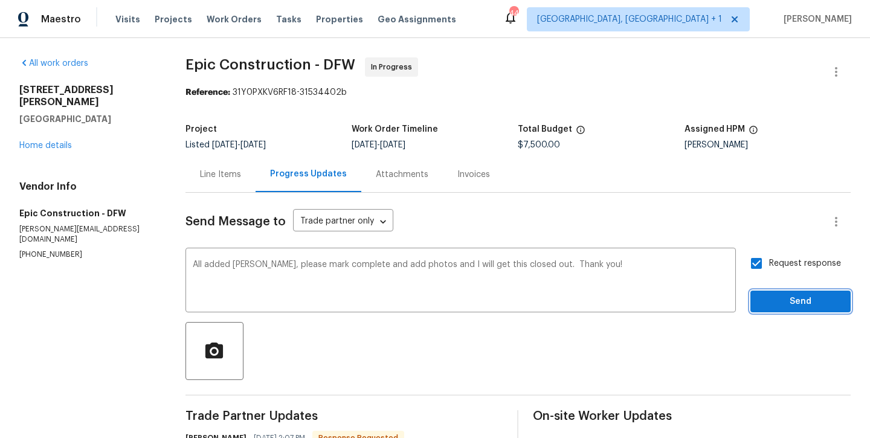
click at [797, 305] on span "Send" at bounding box center [800, 301] width 81 height 15
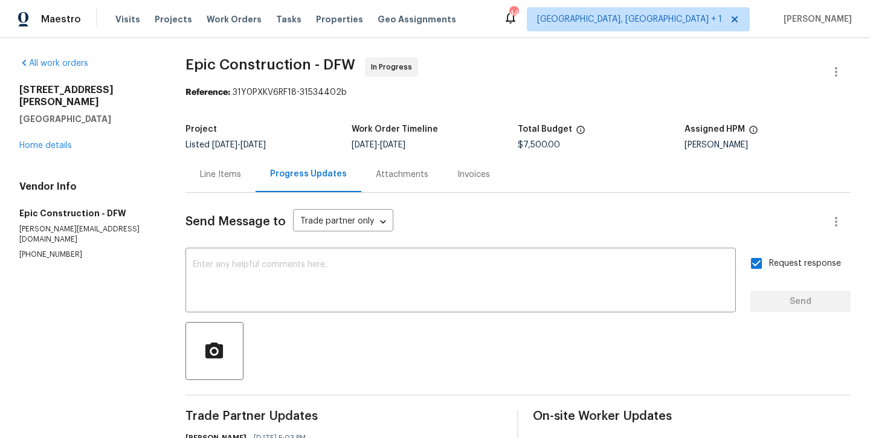
click at [35, 140] on div "All work orders 3705 White Bud Ct Flower Mound, TX 75028 Home details Vendor In…" at bounding box center [87, 158] width 137 height 202
click at [38, 141] on link "Home details" at bounding box center [45, 145] width 53 height 8
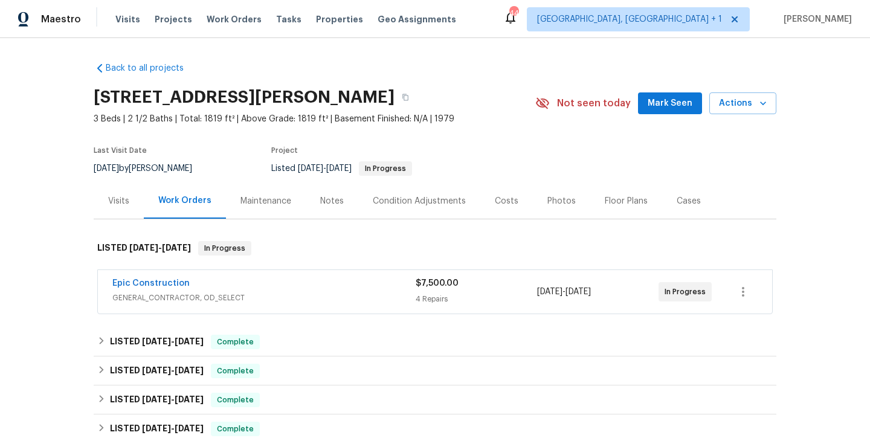
click at [688, 99] on span "Mark Seen" at bounding box center [670, 103] width 45 height 15
click at [331, 204] on div "Notes" at bounding box center [332, 201] width 24 height 12
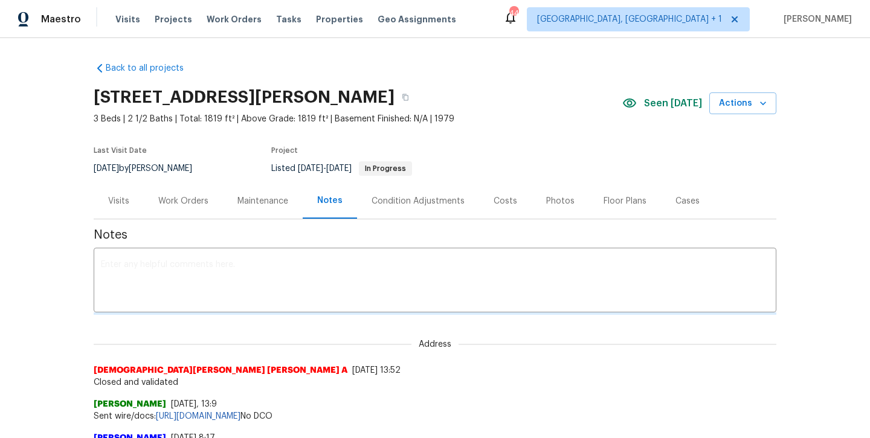
click at [328, 254] on div "x ​" at bounding box center [435, 282] width 683 height 62
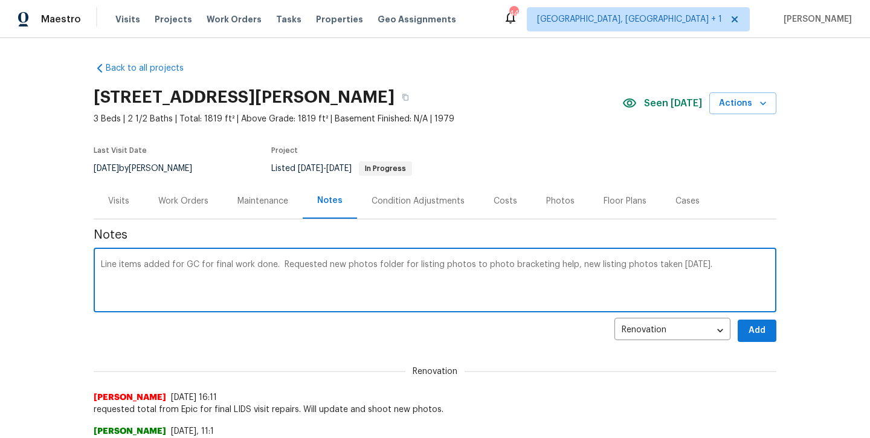
type textarea "Line items added for GC for final work done. Requested new photos folder for li…"
click at [762, 331] on span "Add" at bounding box center [757, 330] width 19 height 15
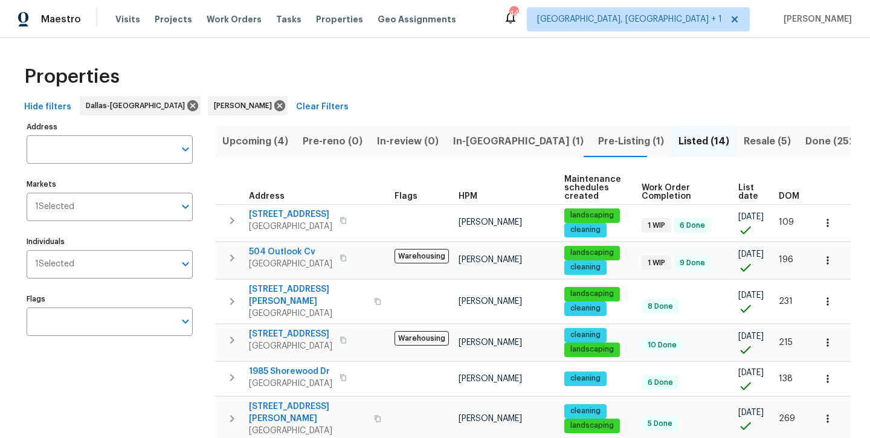
click at [744, 140] on span "Resale (5)" at bounding box center [767, 141] width 47 height 17
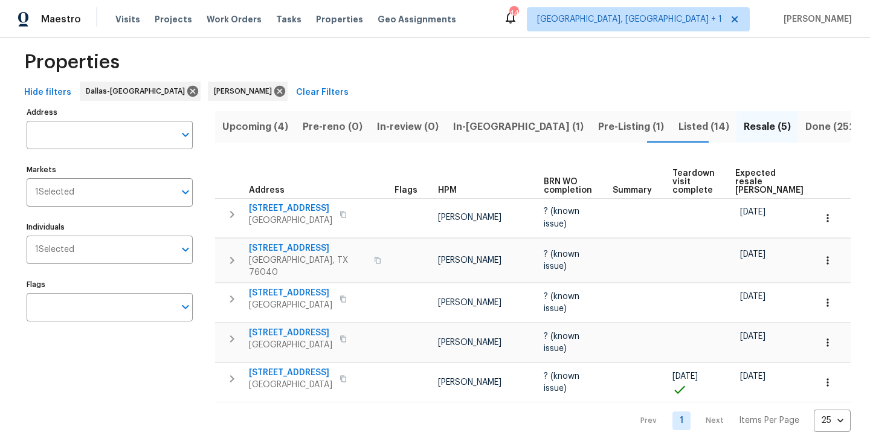
scroll to position [14, 0]
drag, startPoint x: 624, startPoint y: 34, endPoint x: 624, endPoint y: 17, distance: 17.5
click at [624, 33] on div "Maestro Visits Projects Work Orders Tasks Properties Geo Assignments 44 Albuque…" at bounding box center [435, 19] width 870 height 38
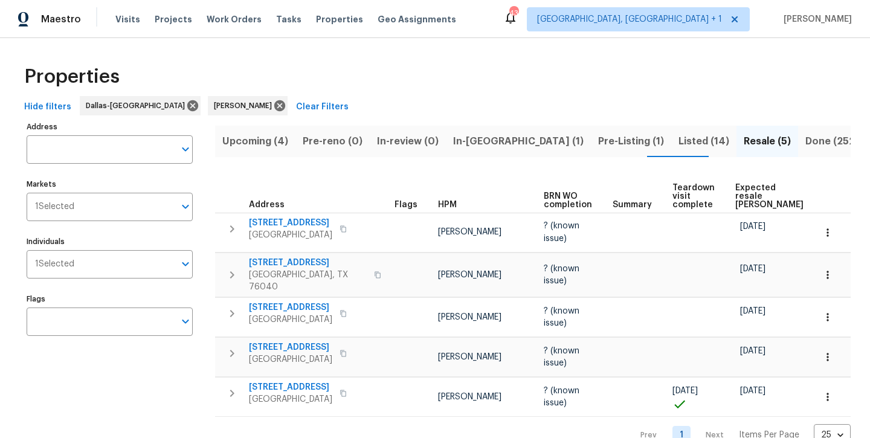
click at [679, 144] on span "Listed (14)" at bounding box center [704, 141] width 51 height 17
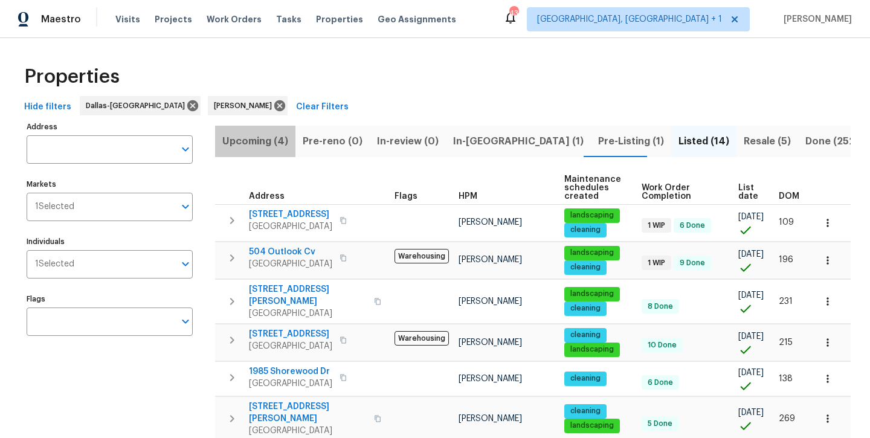
click at [275, 136] on span "Upcoming (4)" at bounding box center [255, 141] width 66 height 17
